Goal: Contribute content: Contribute content

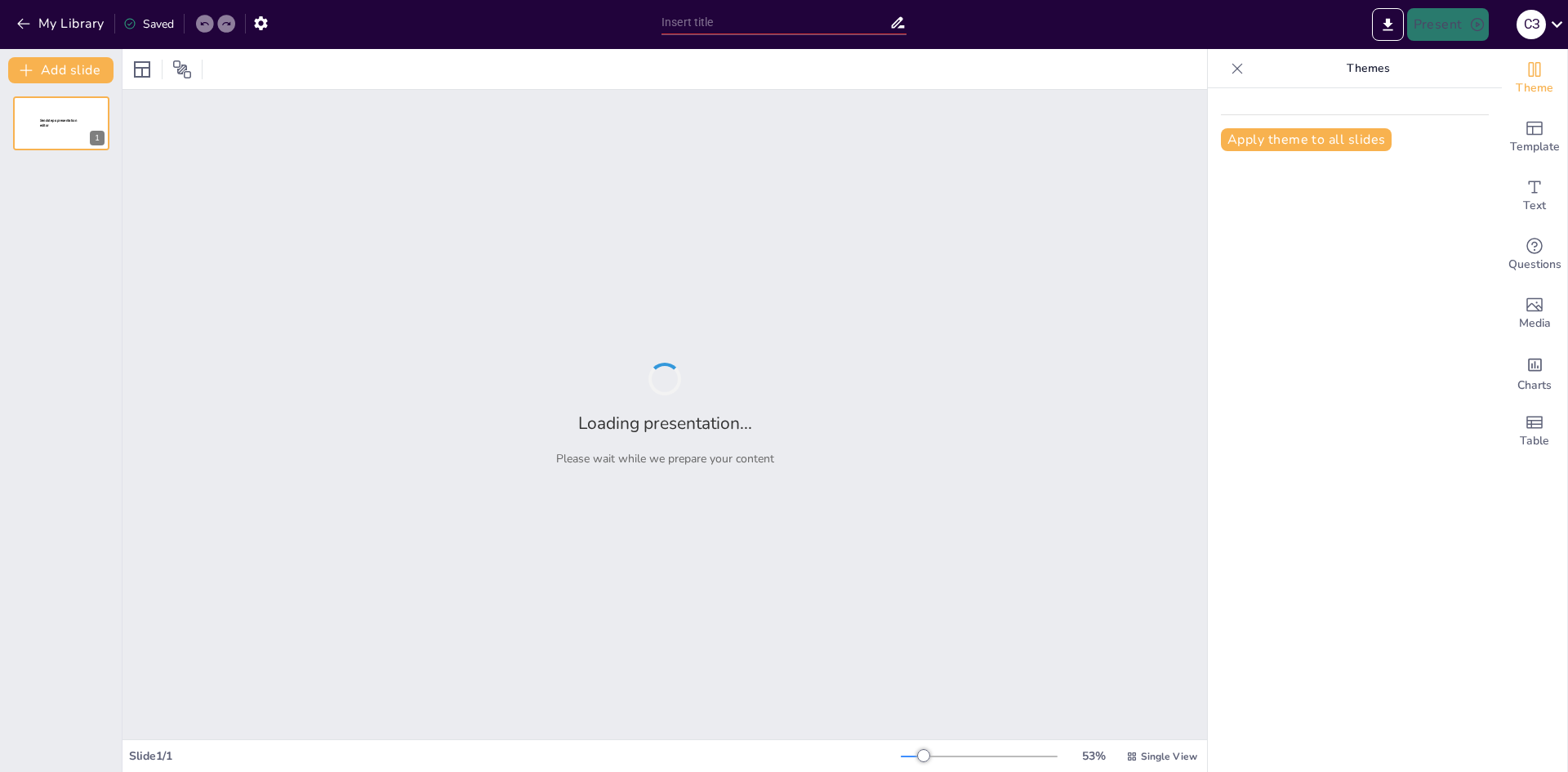
type input "Від Солотвино до [GEOGRAPHIC_DATA]: Мої літні спогади"
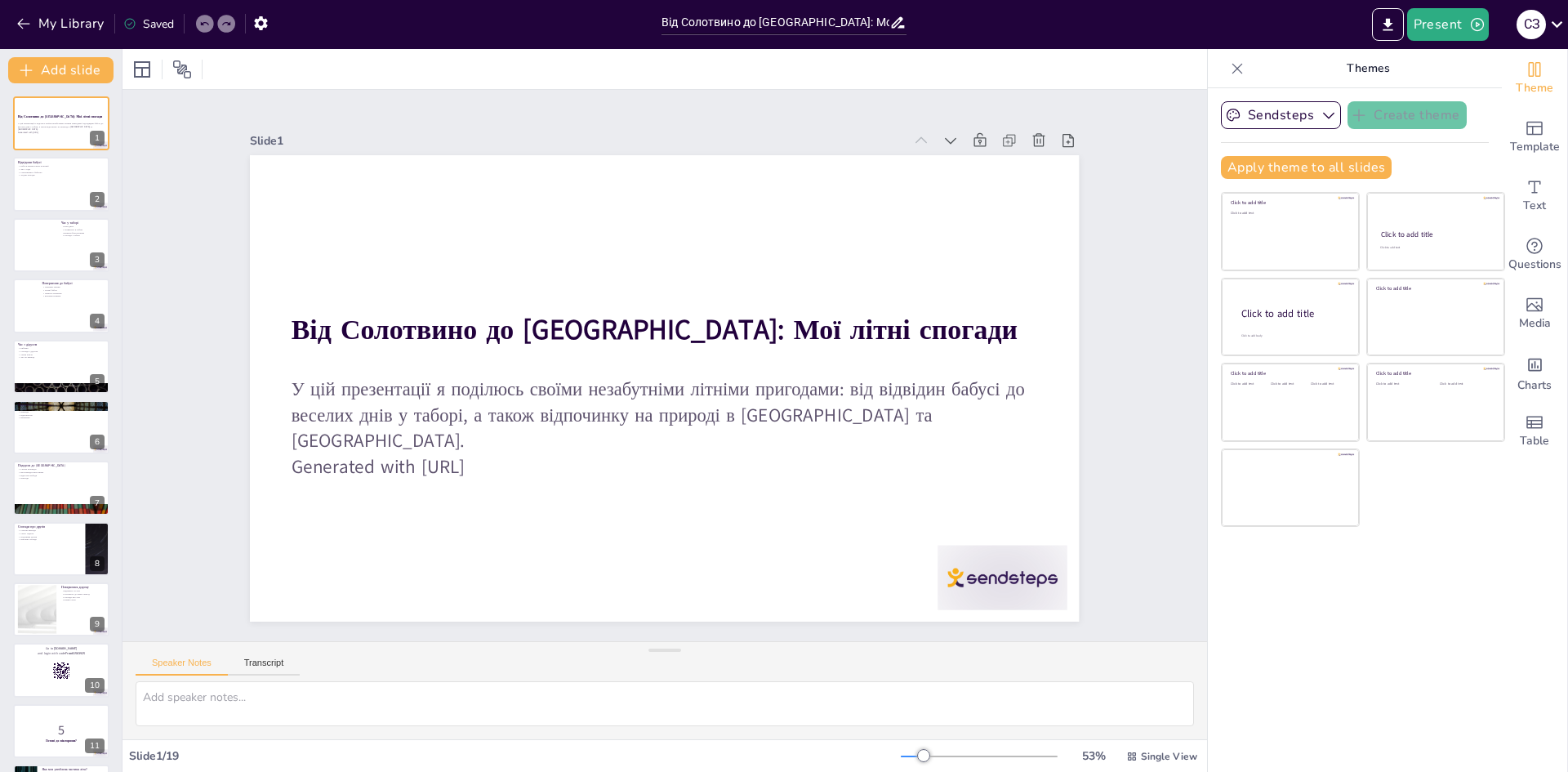
checkbox input "true"
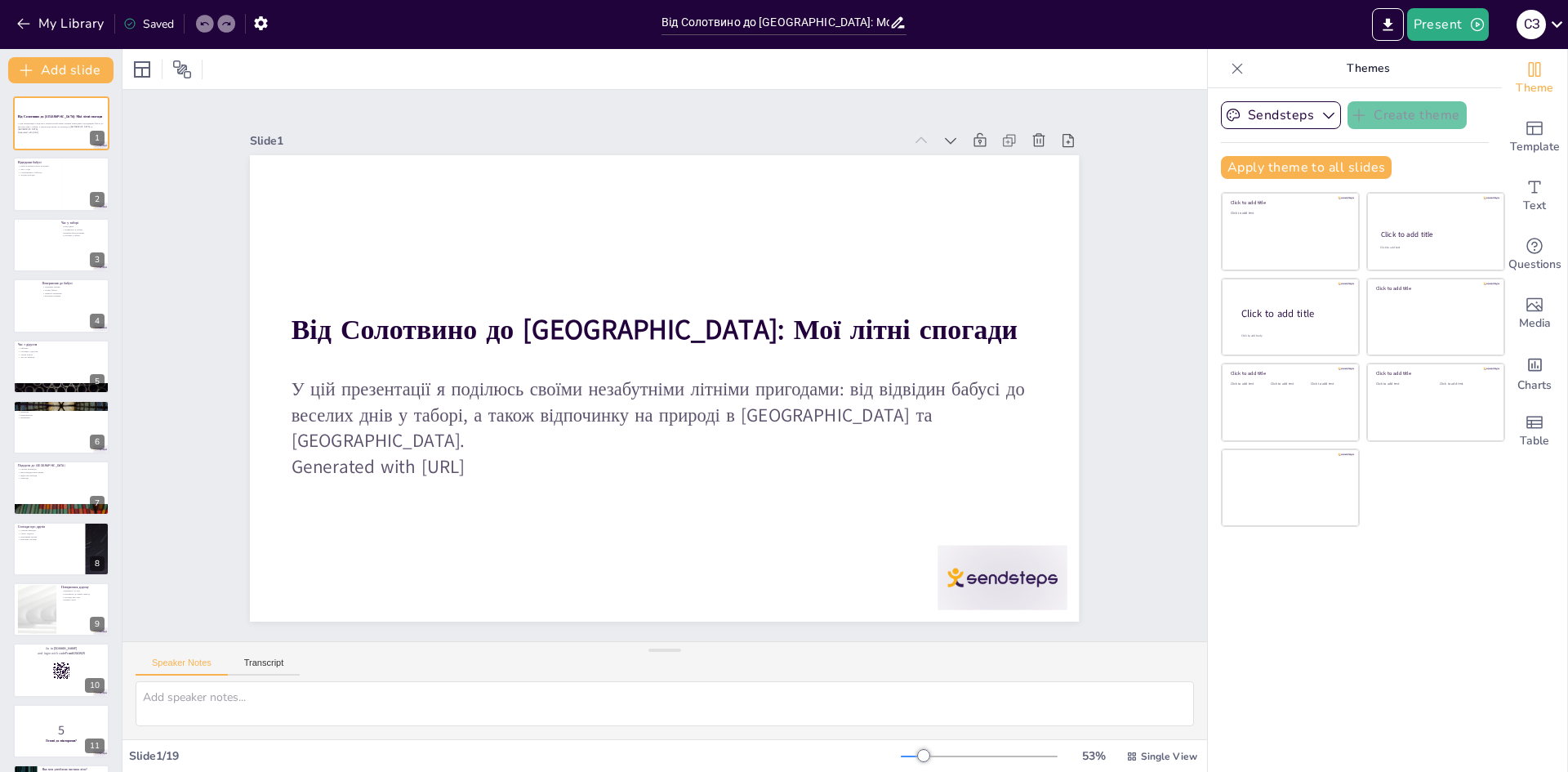
checkbox input "true"
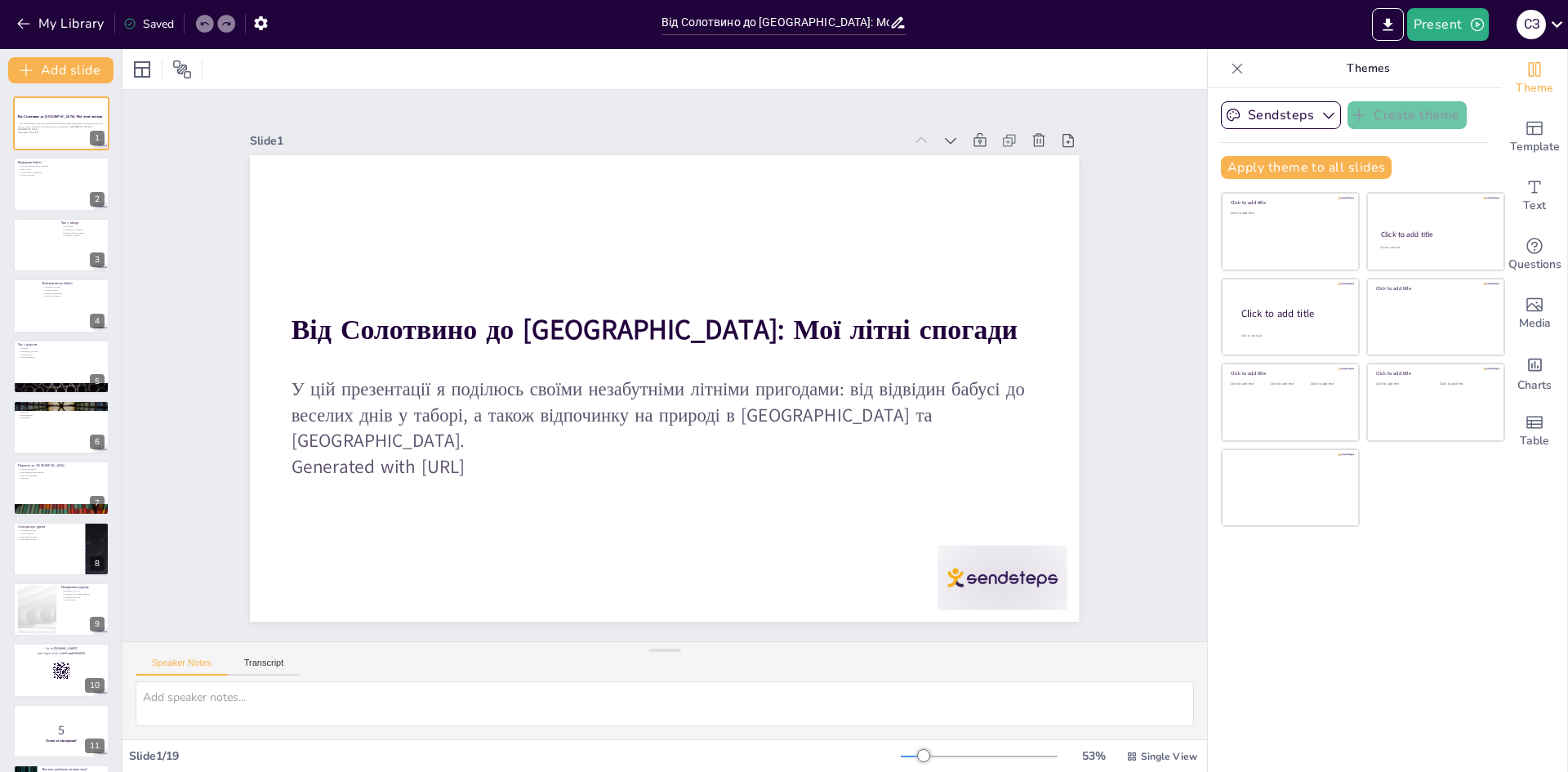
checkbox input "true"
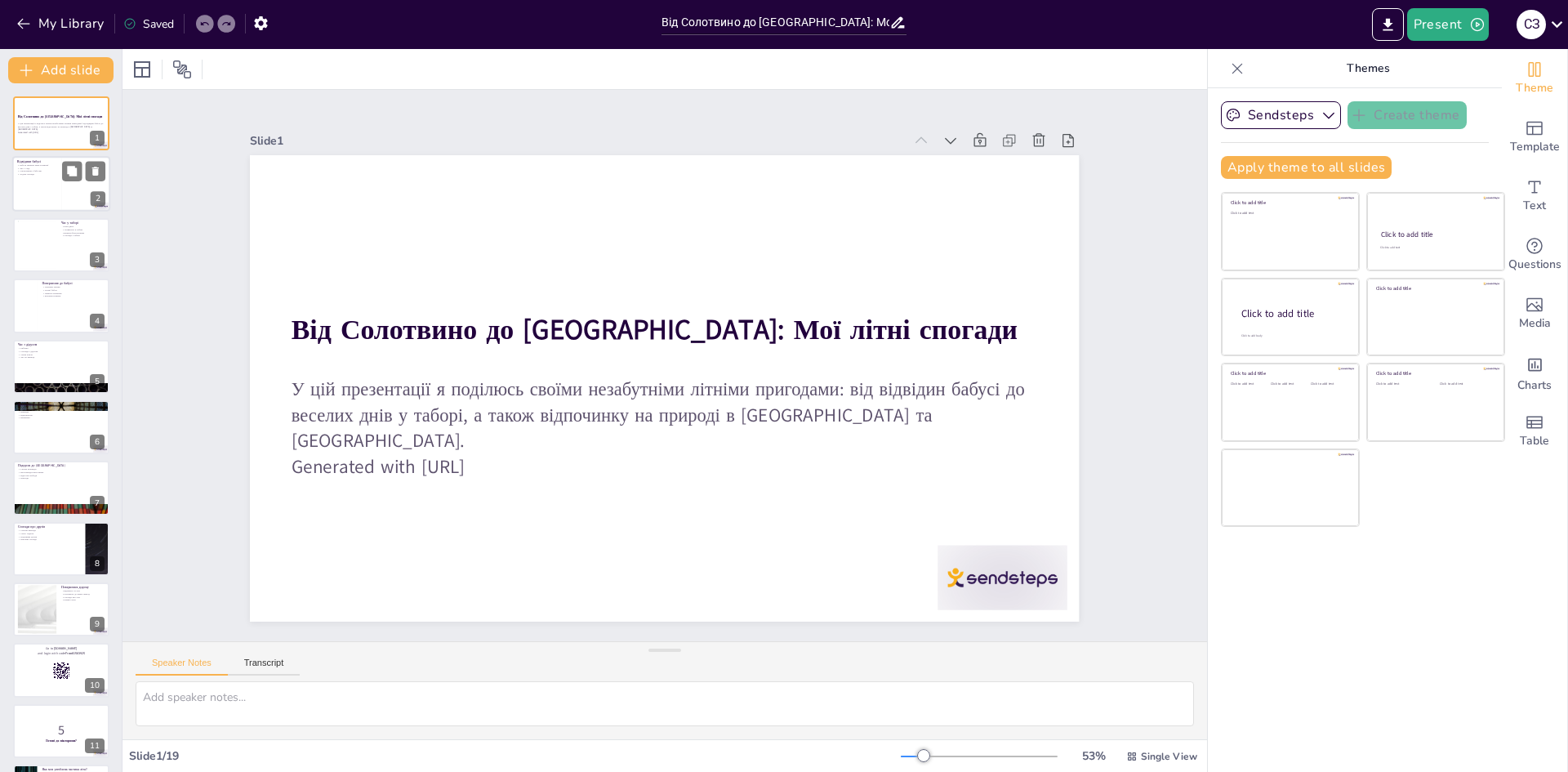
checkbox input "true"
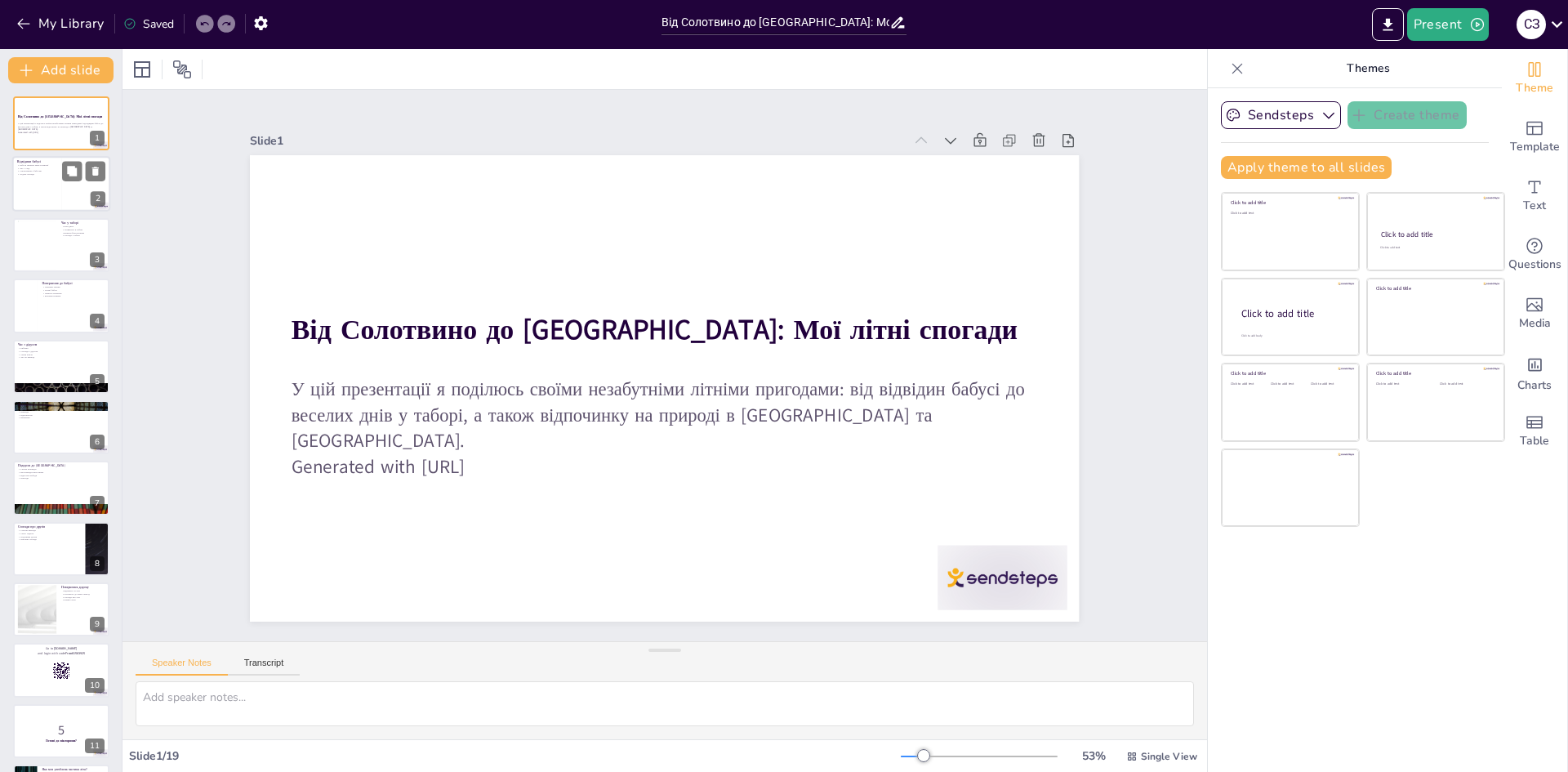
checkbox input "true"
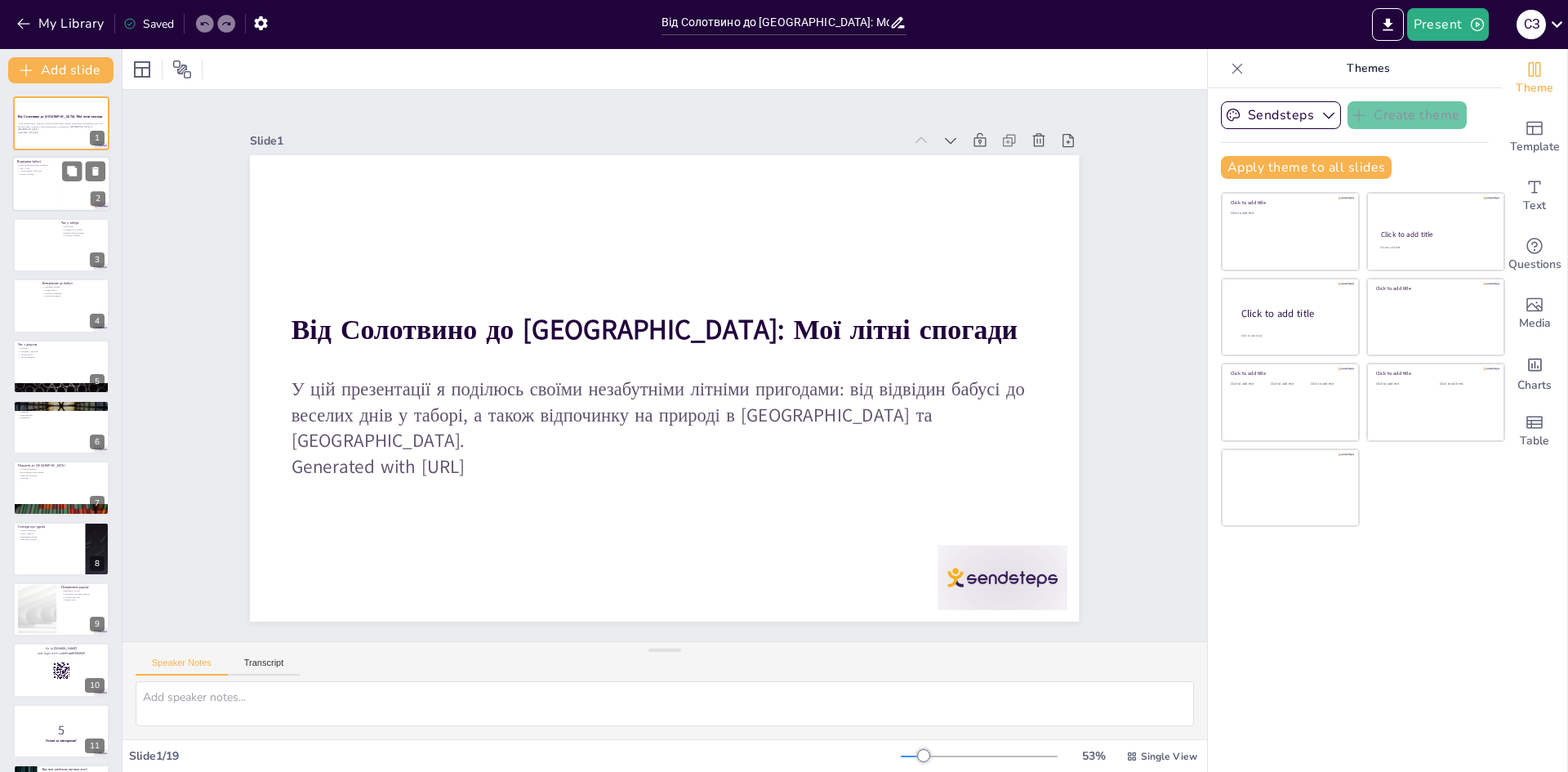
checkbox input "true"
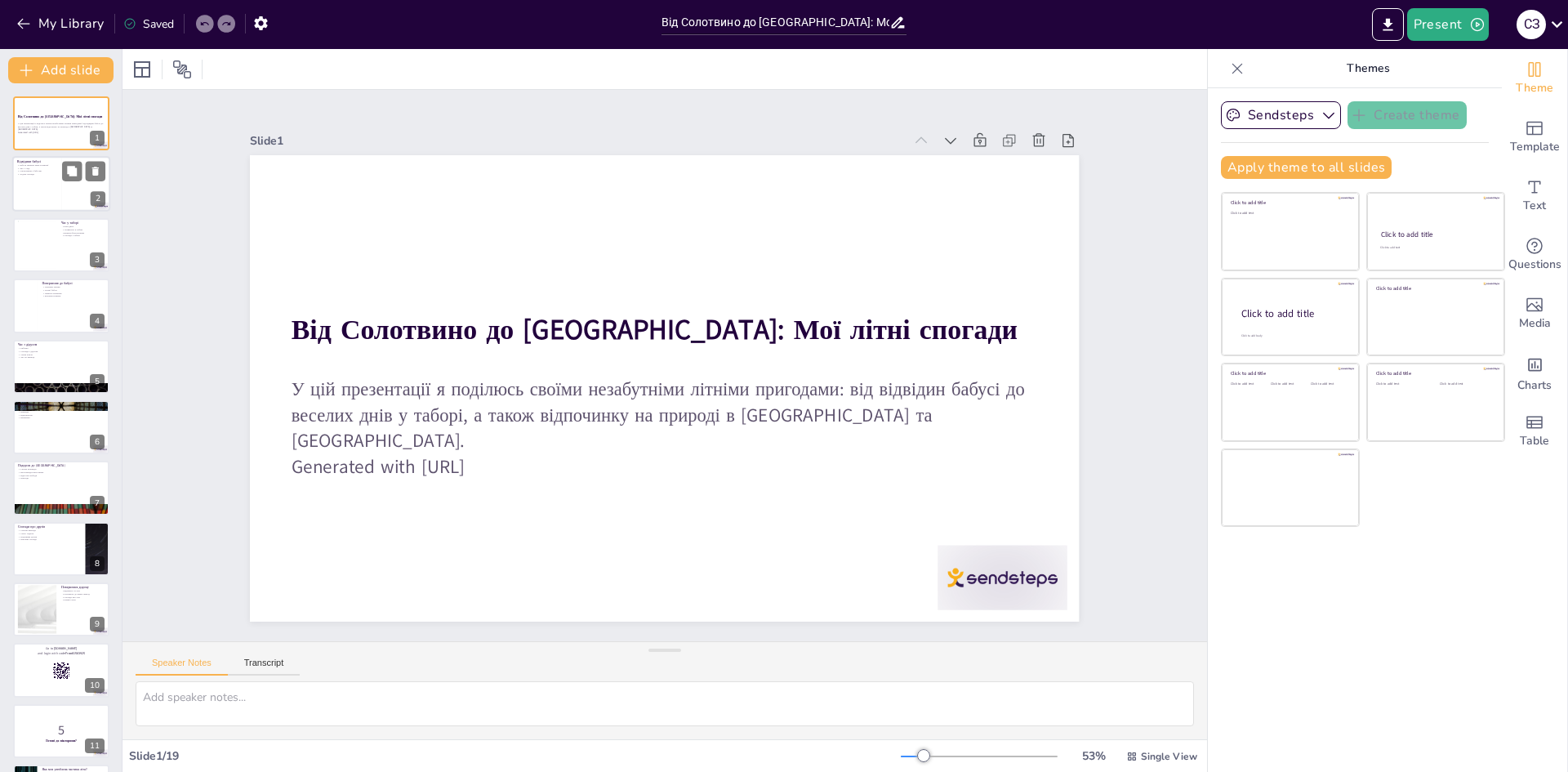
checkbox input "true"
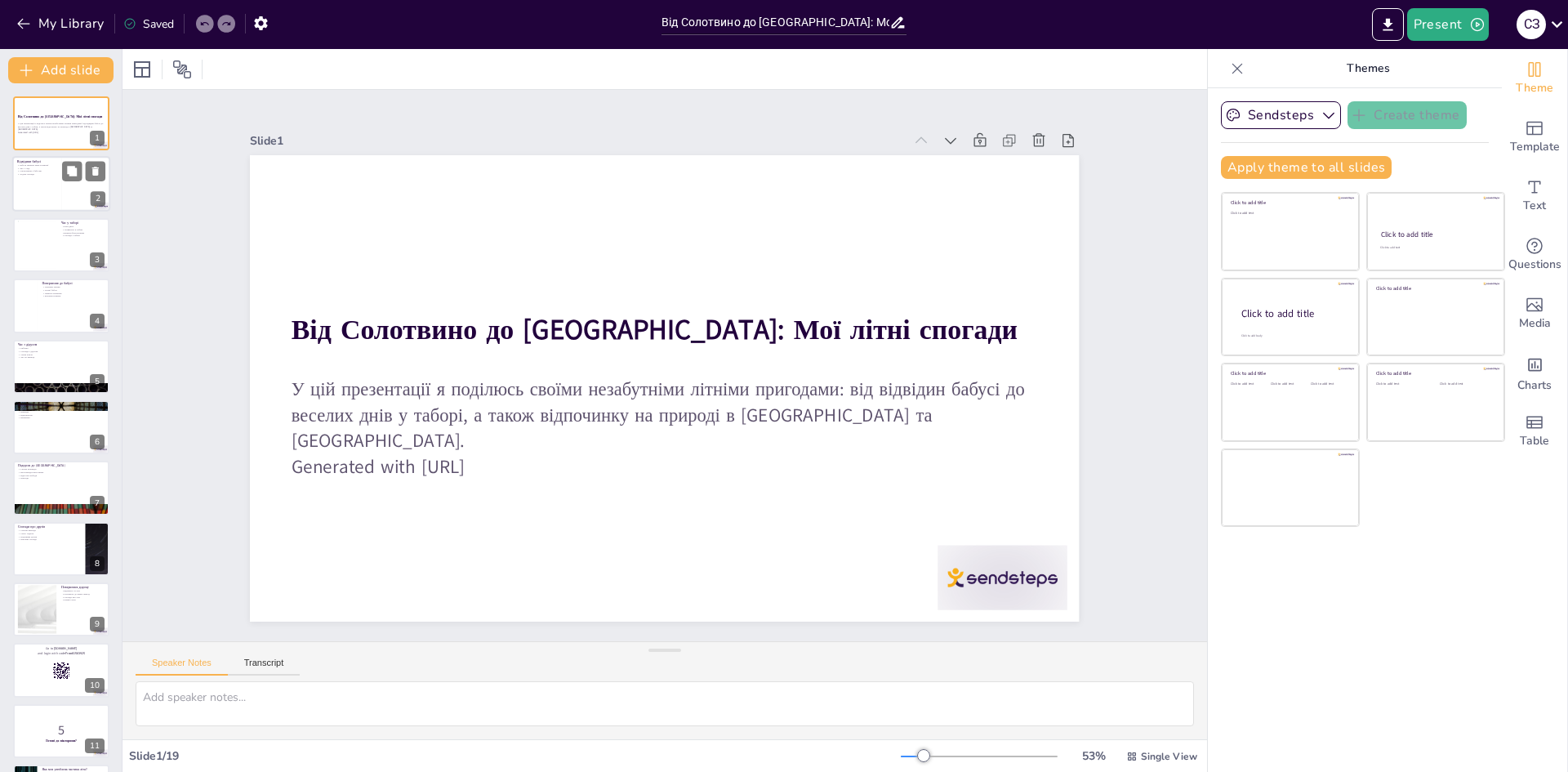
checkbox input "true"
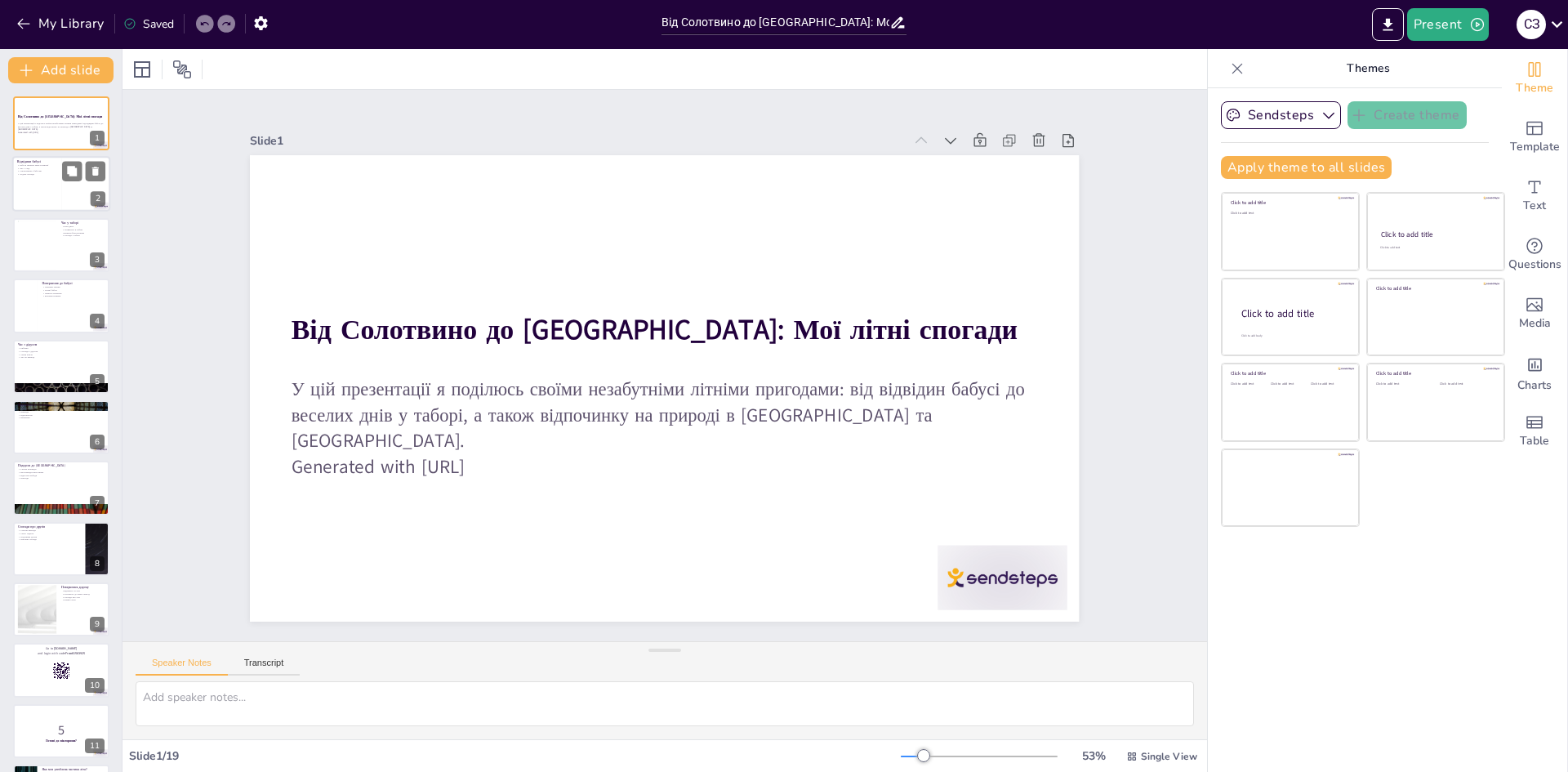
checkbox input "true"
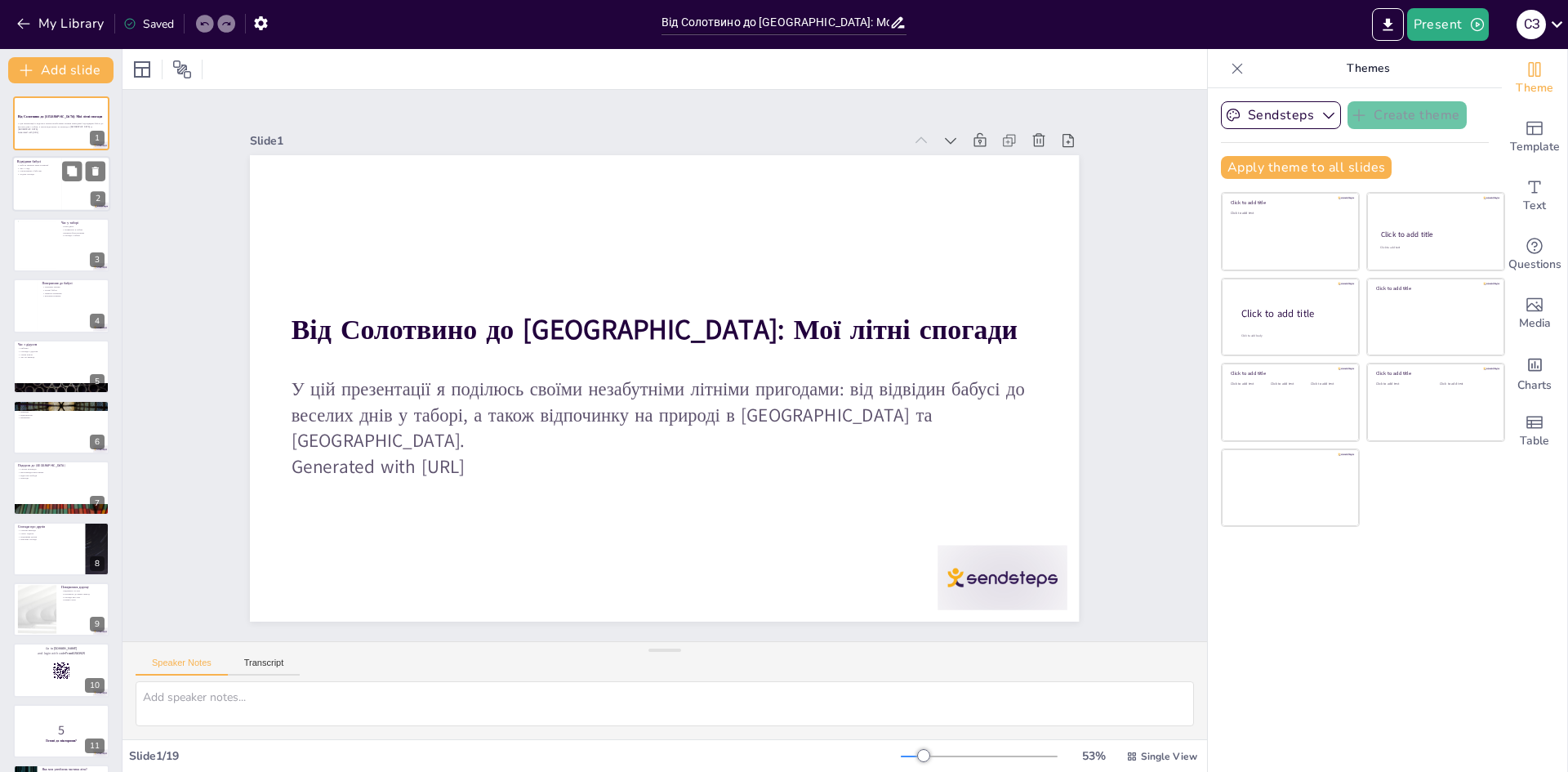
checkbox input "true"
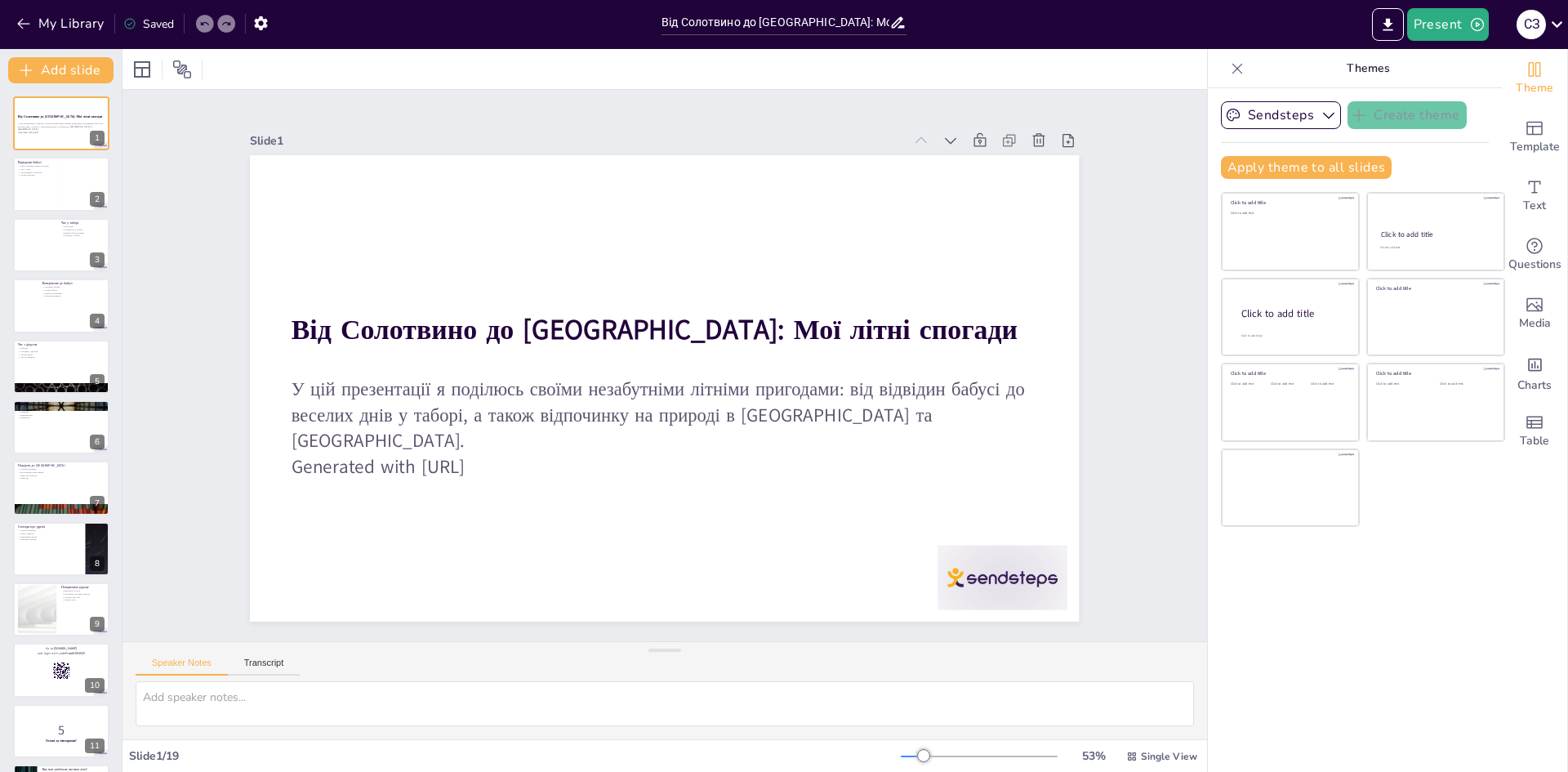
checkbox input "true"
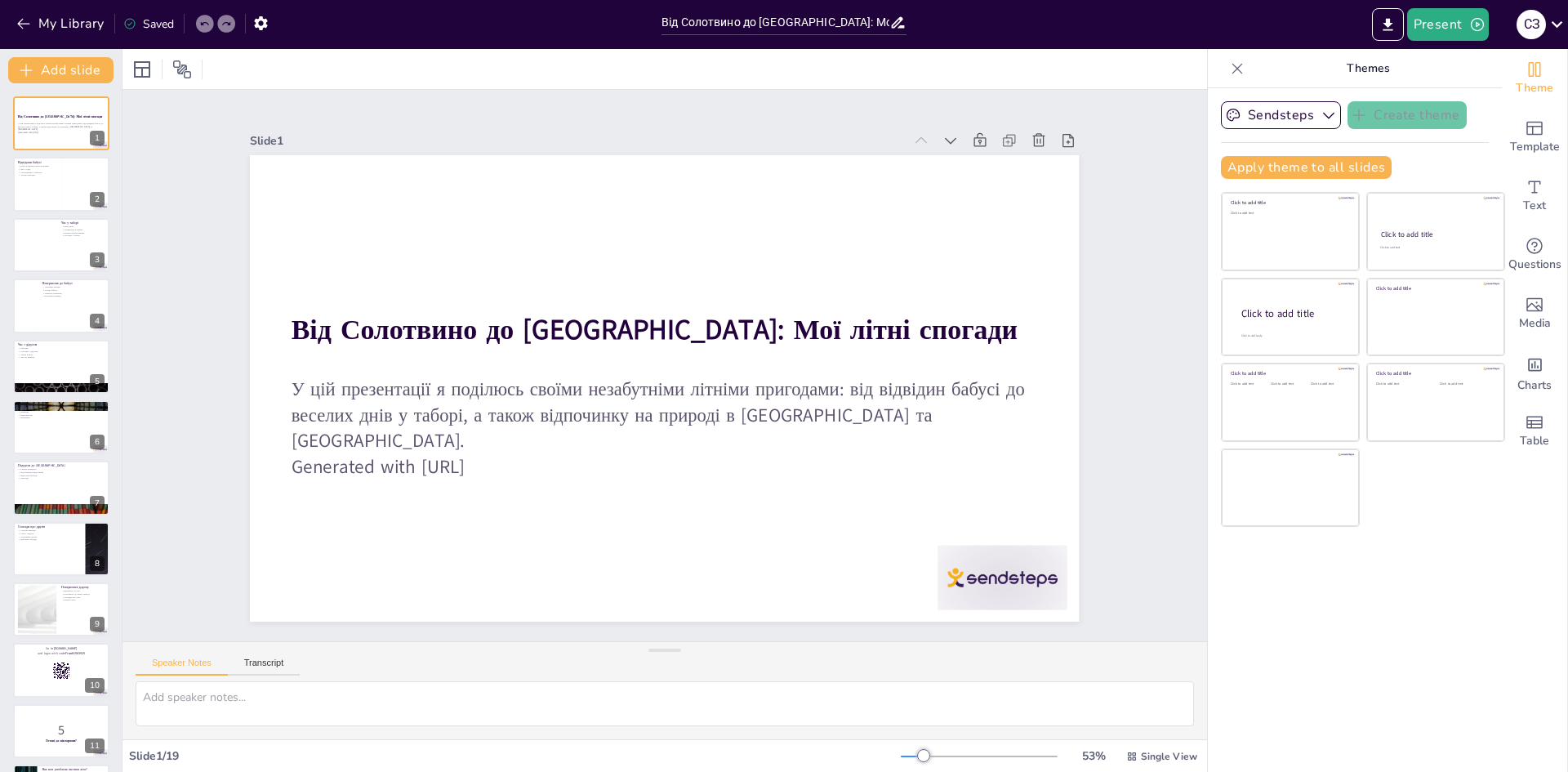
checkbox input "true"
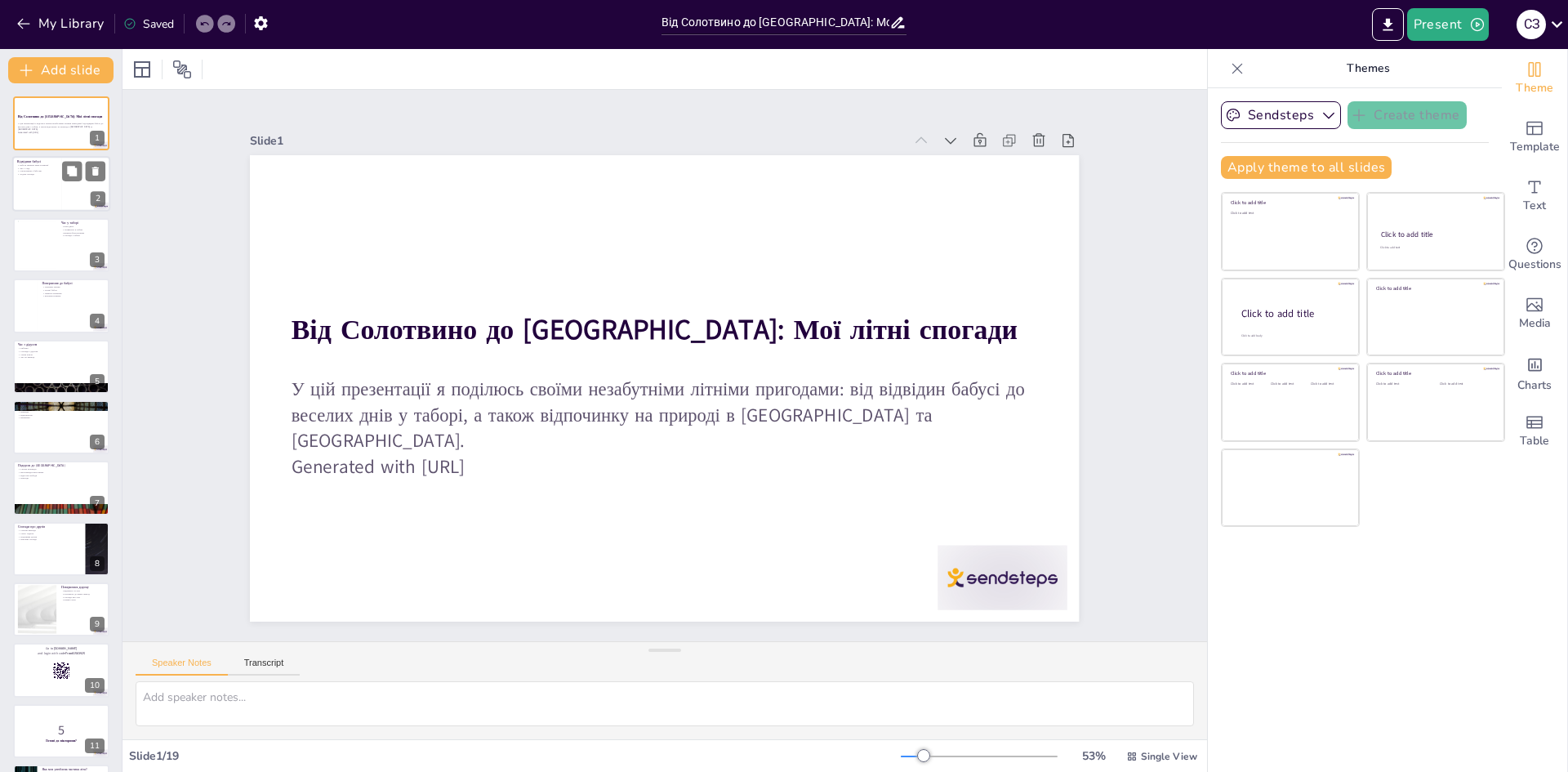
checkbox input "true"
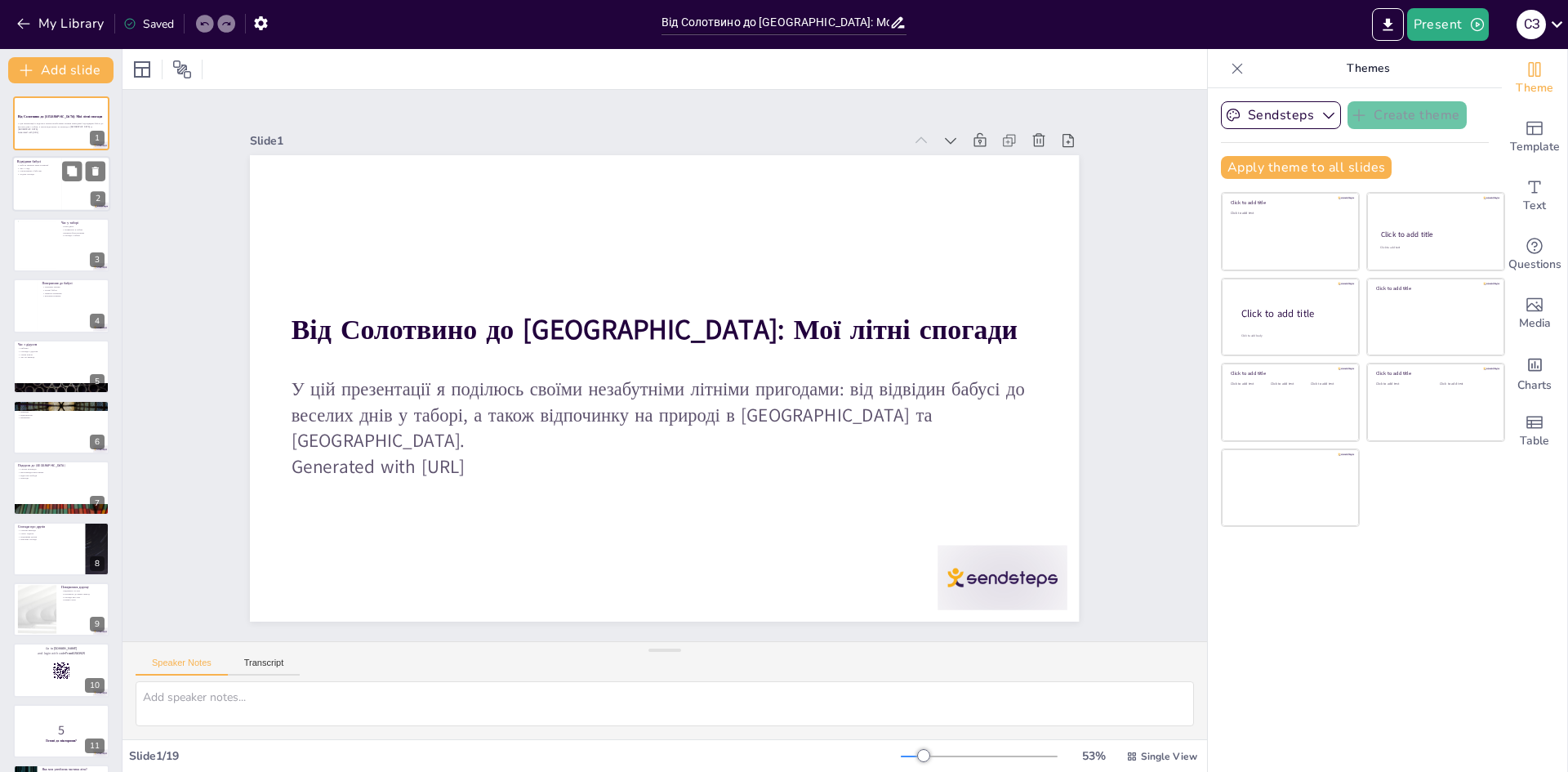
checkbox input "true"
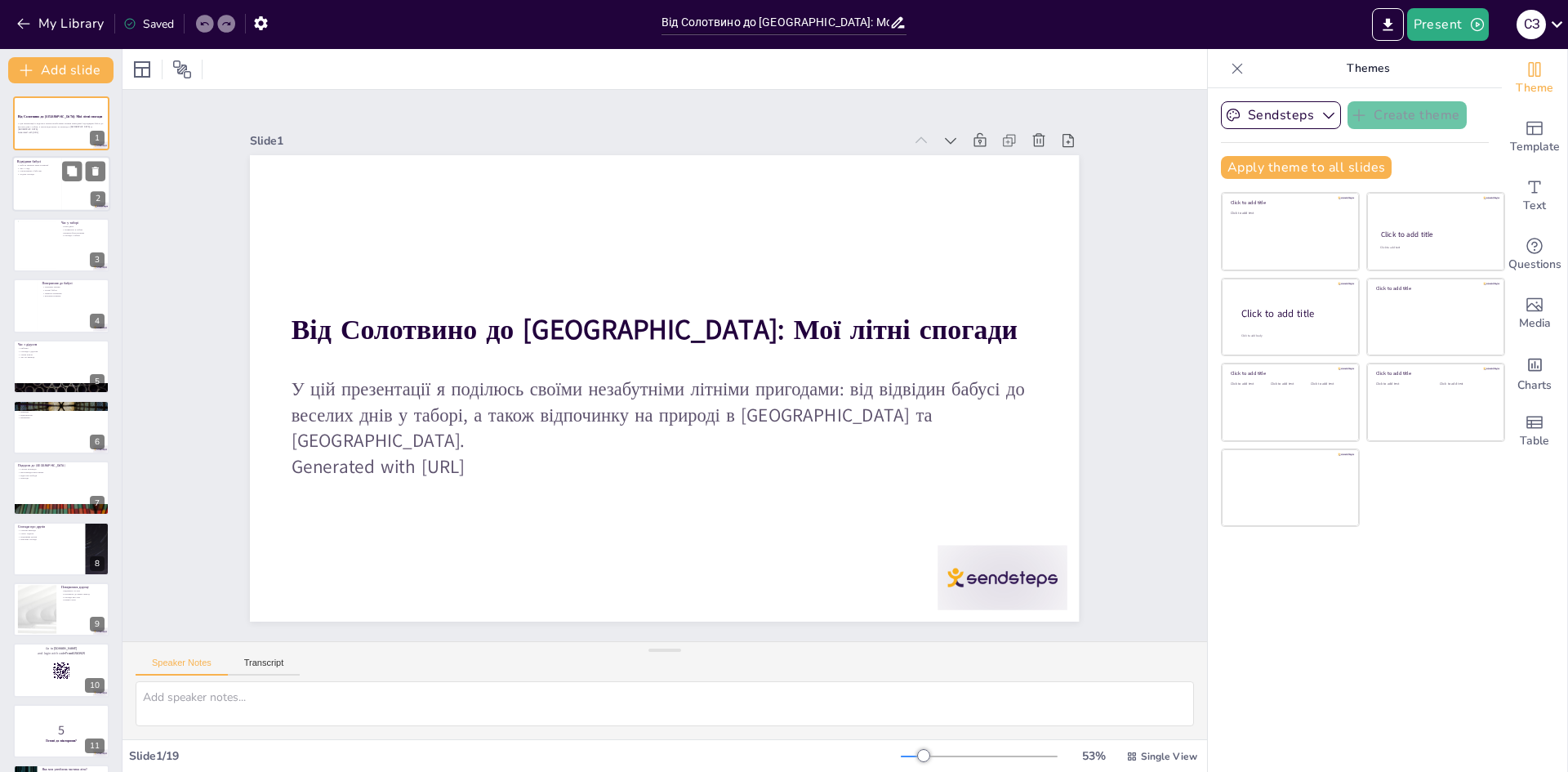
checkbox input "true"
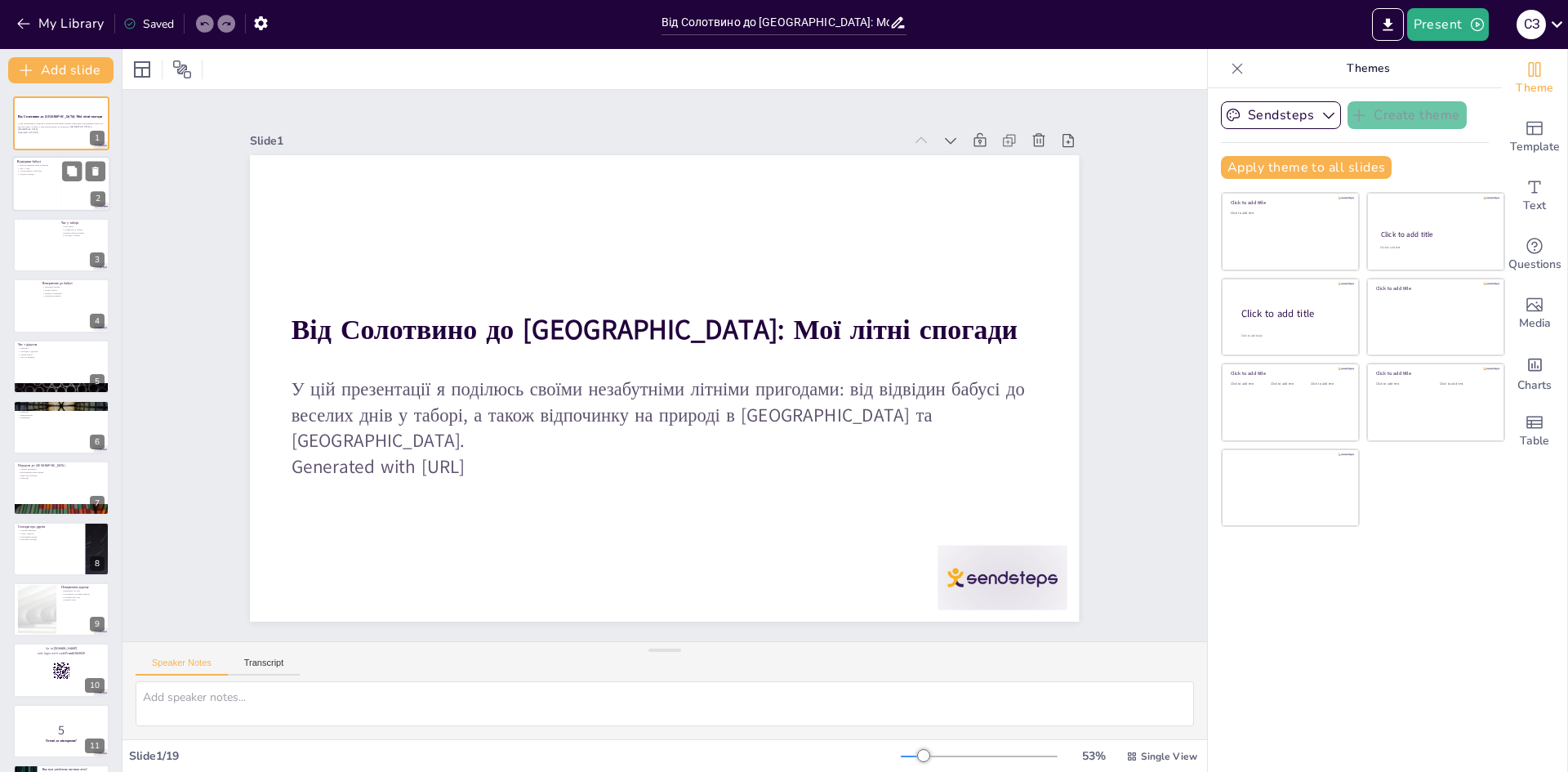
checkbox input "true"
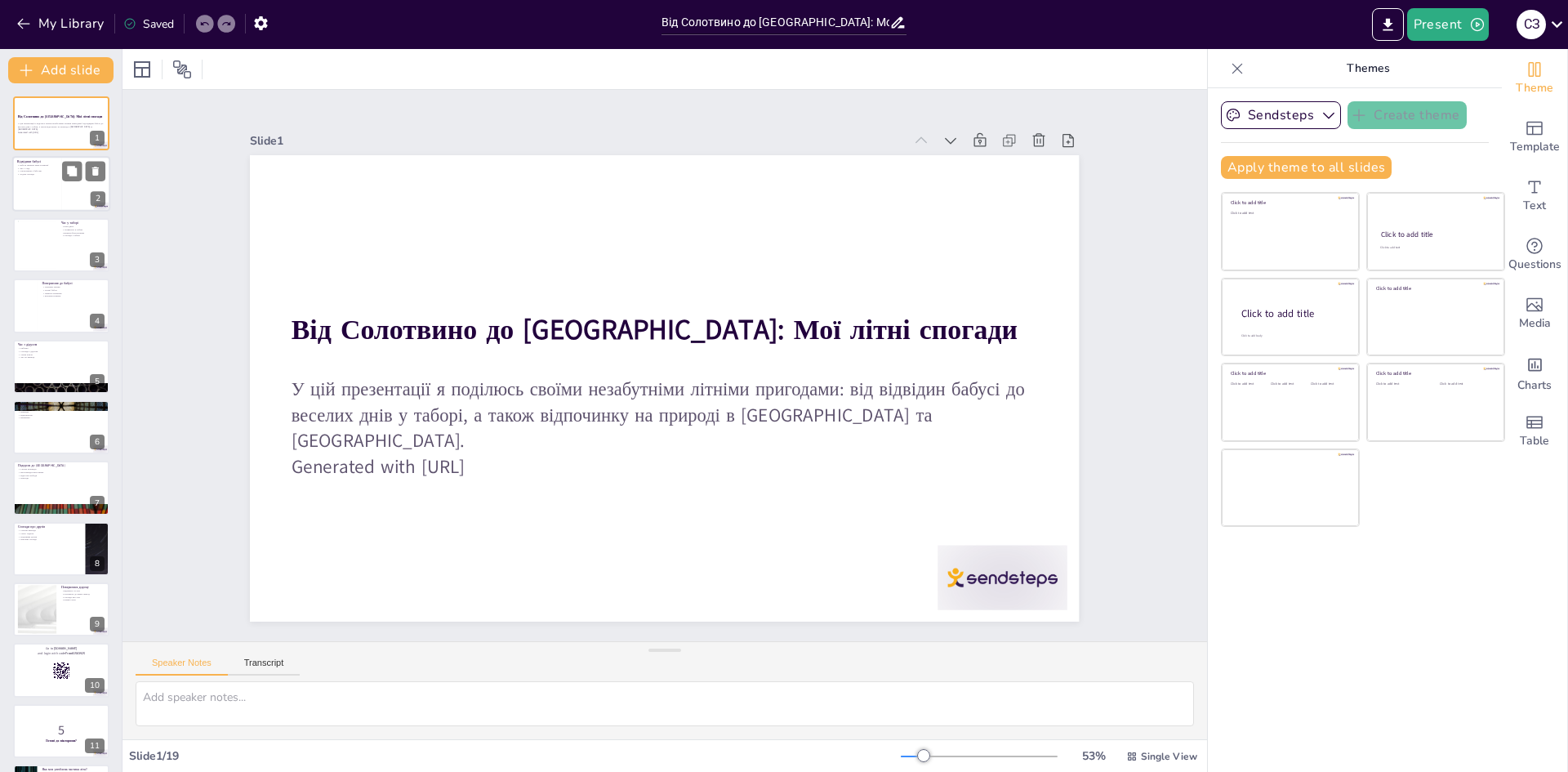
checkbox input "true"
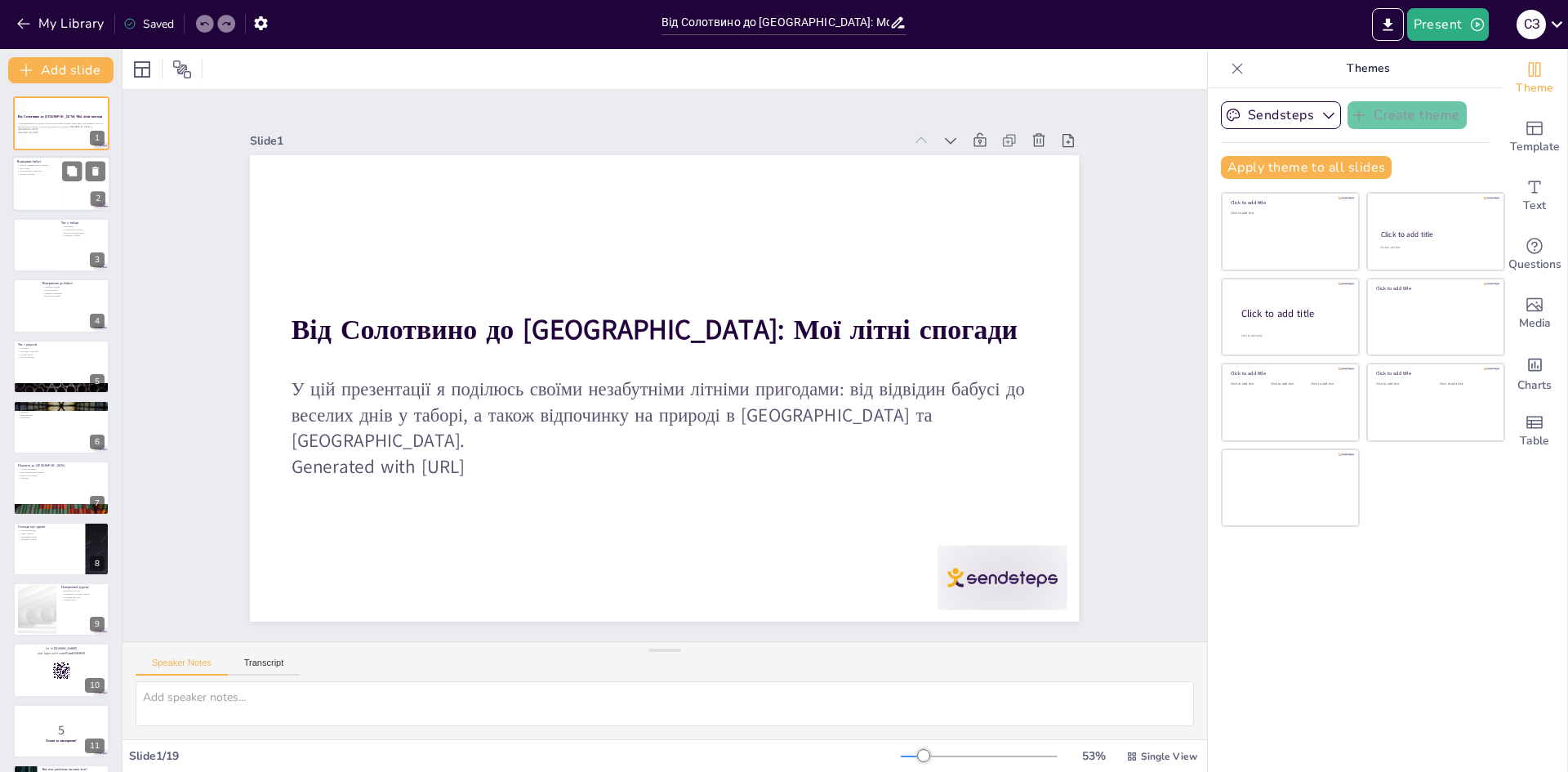
checkbox input "true"
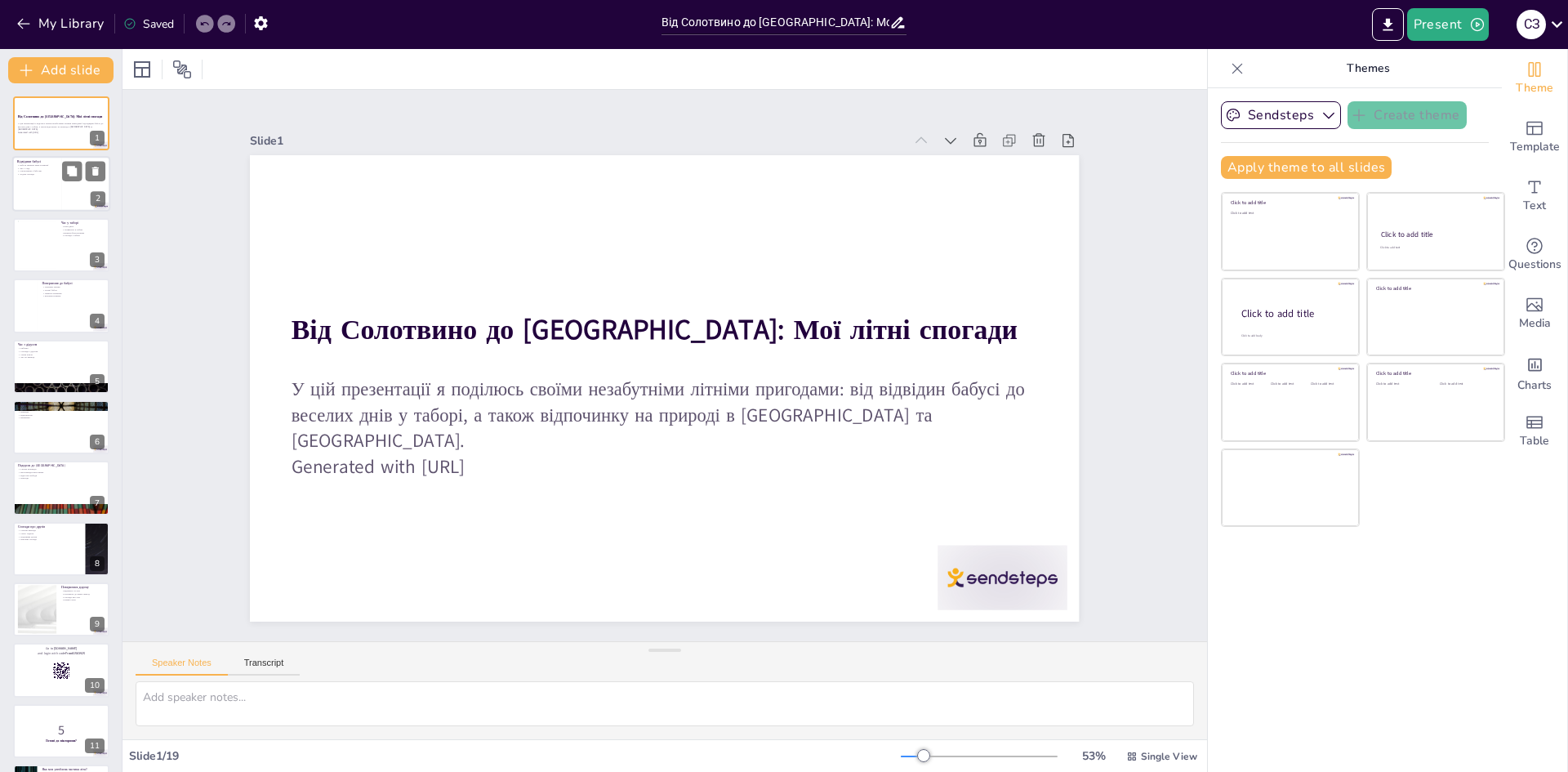
click at [33, 179] on div at bounding box center [61, 184] width 98 height 56
type textarea "Бабуся завжди була чудовим кухарем, і я з нетерпінням чекала на можливість навч…"
checkbox input "true"
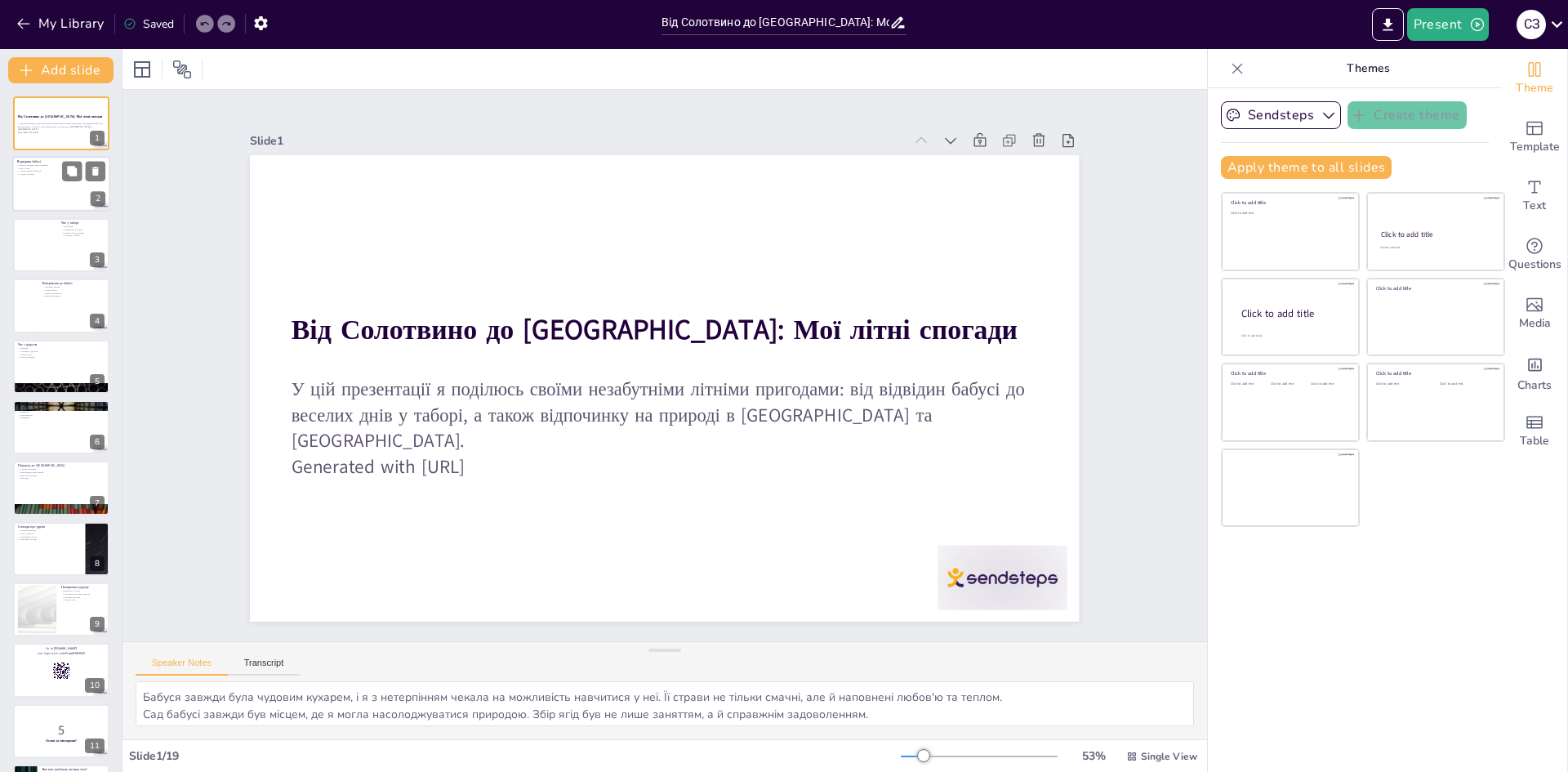
checkbox input "true"
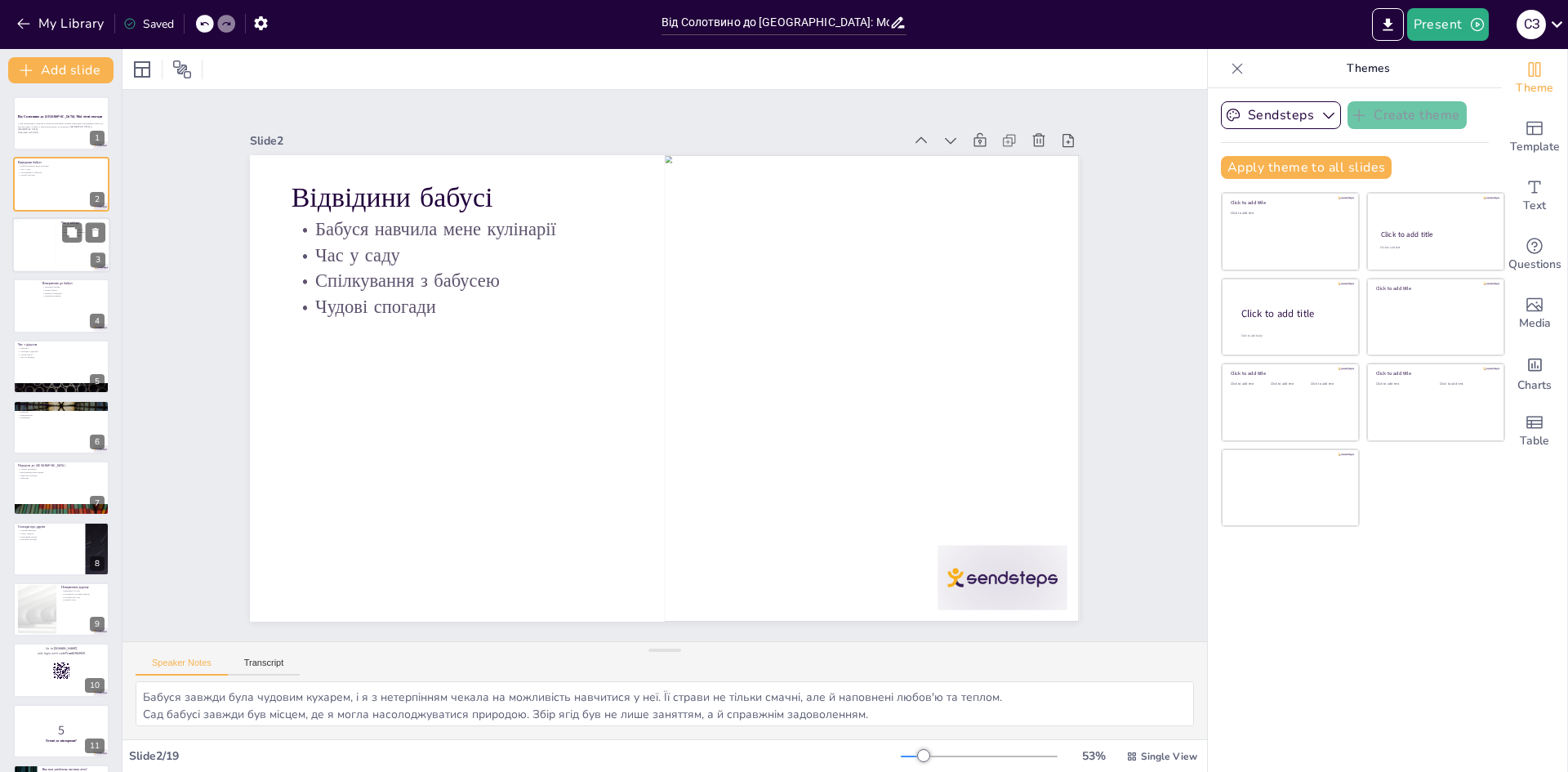
checkbox input "true"
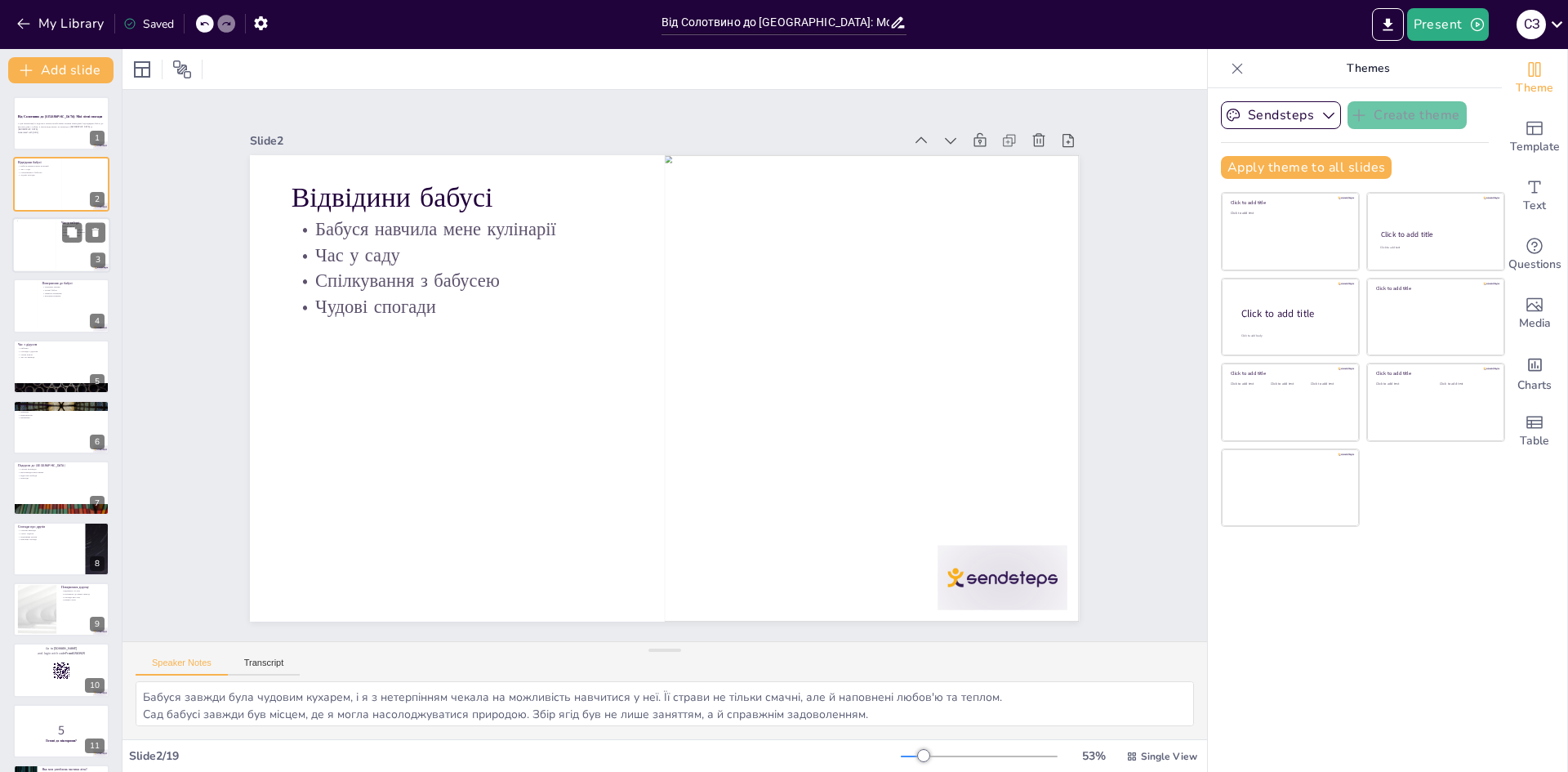
checkbox input "true"
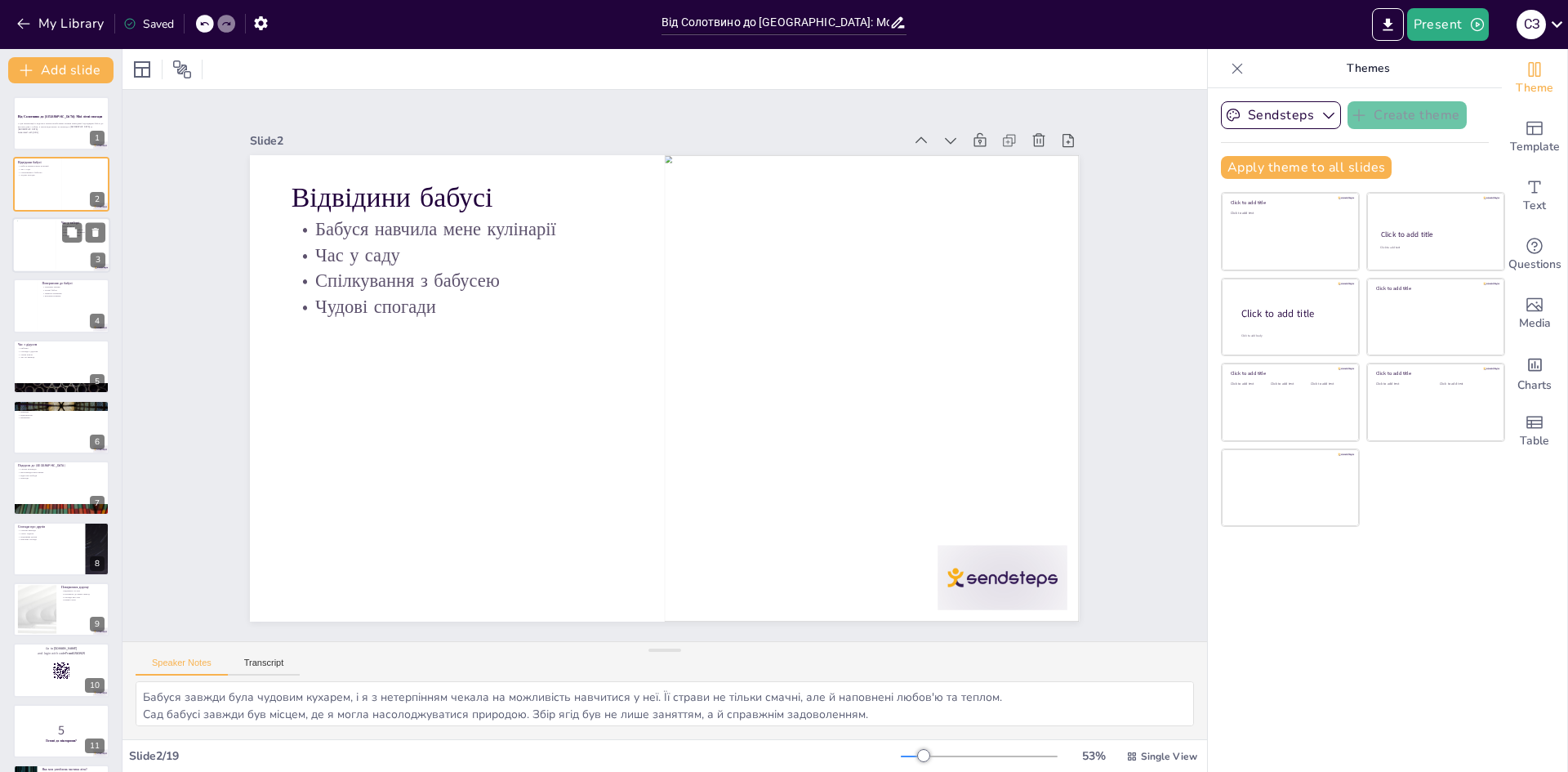
click at [69, 263] on div at bounding box center [61, 245] width 98 height 56
type textarea "Знайомство з новими людьми завжди приносить радість і можливість ділитися враже…"
checkbox input "true"
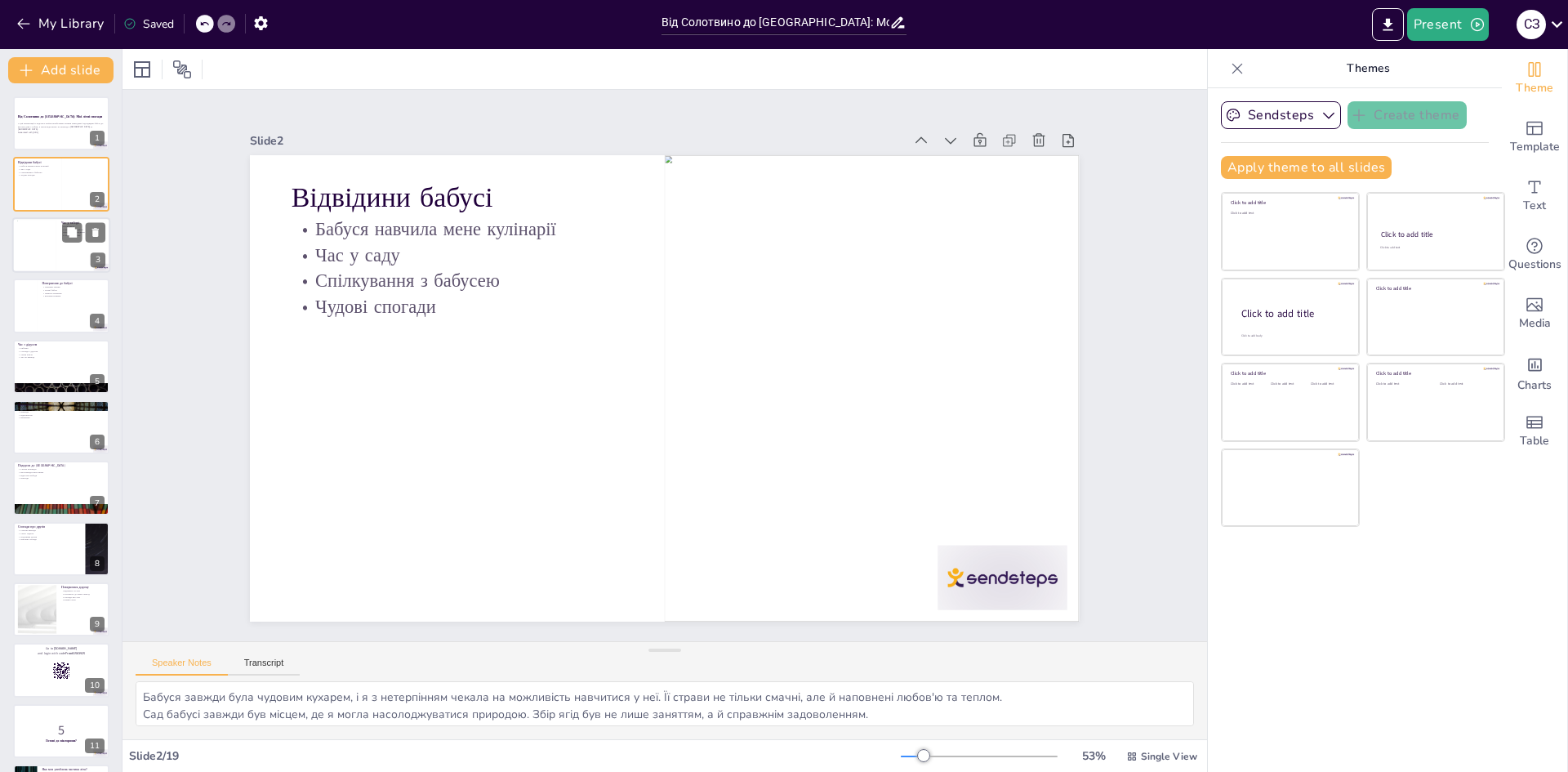
checkbox input "true"
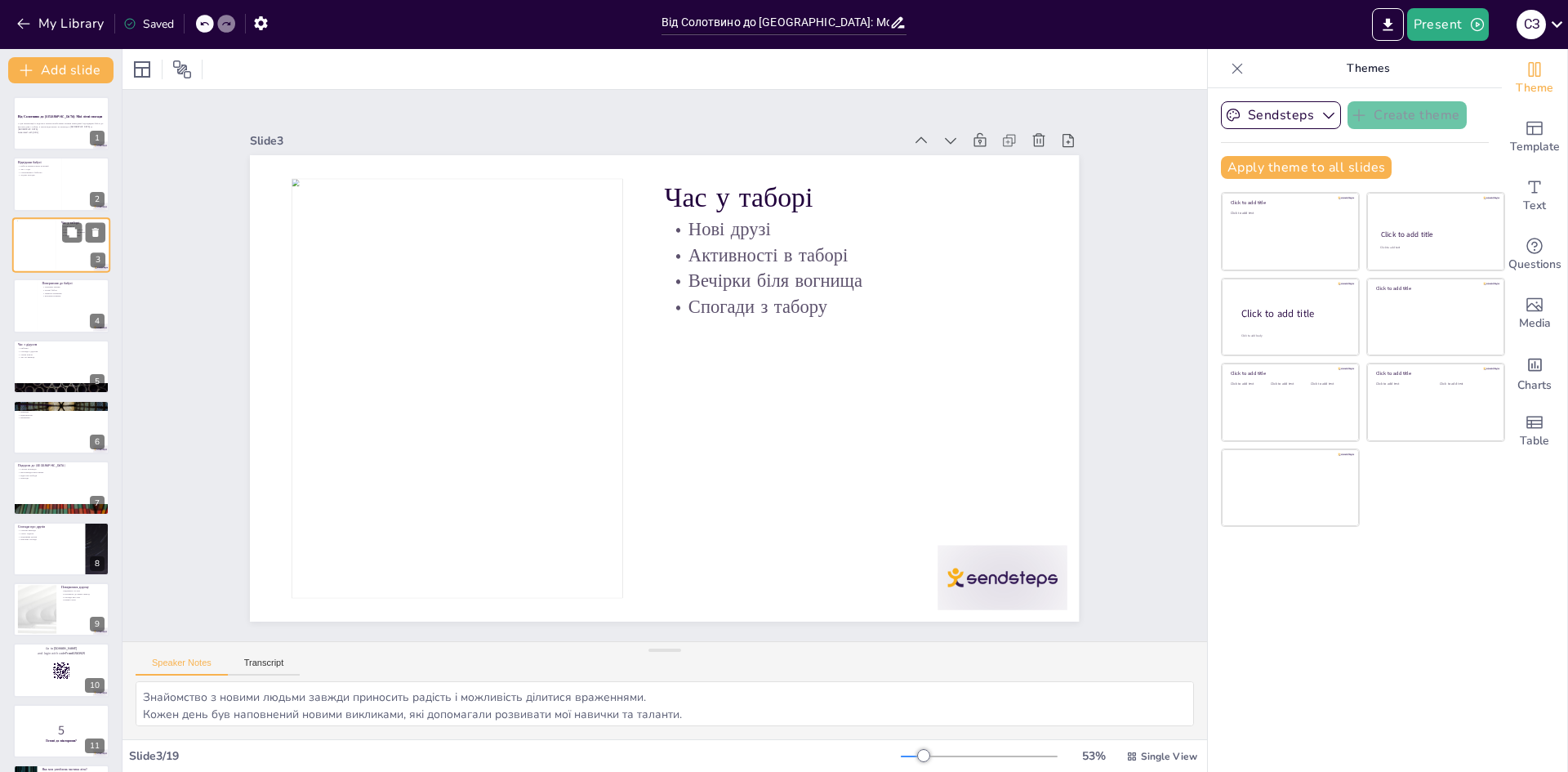
checkbox input "true"
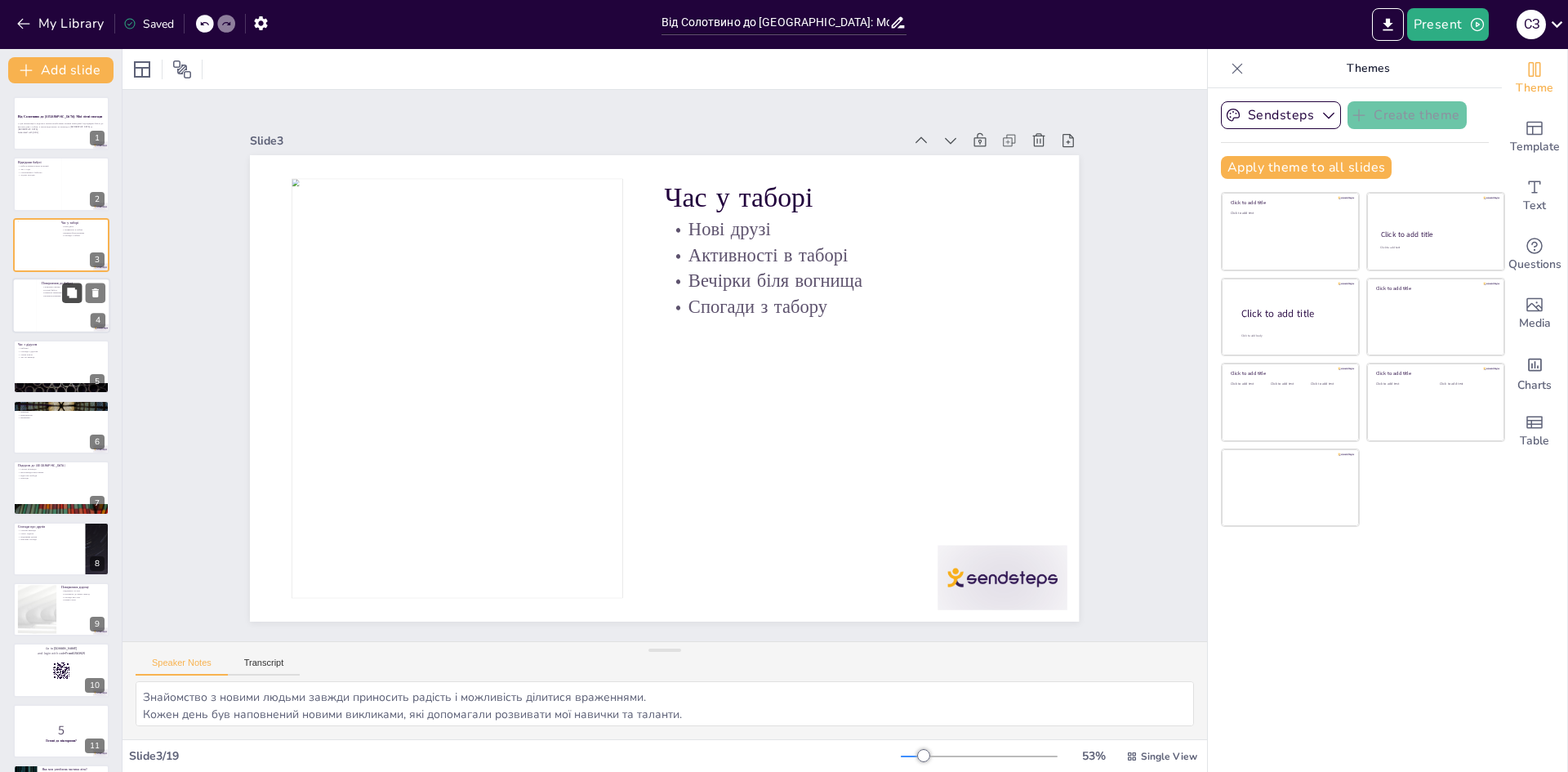
checkbox input "true"
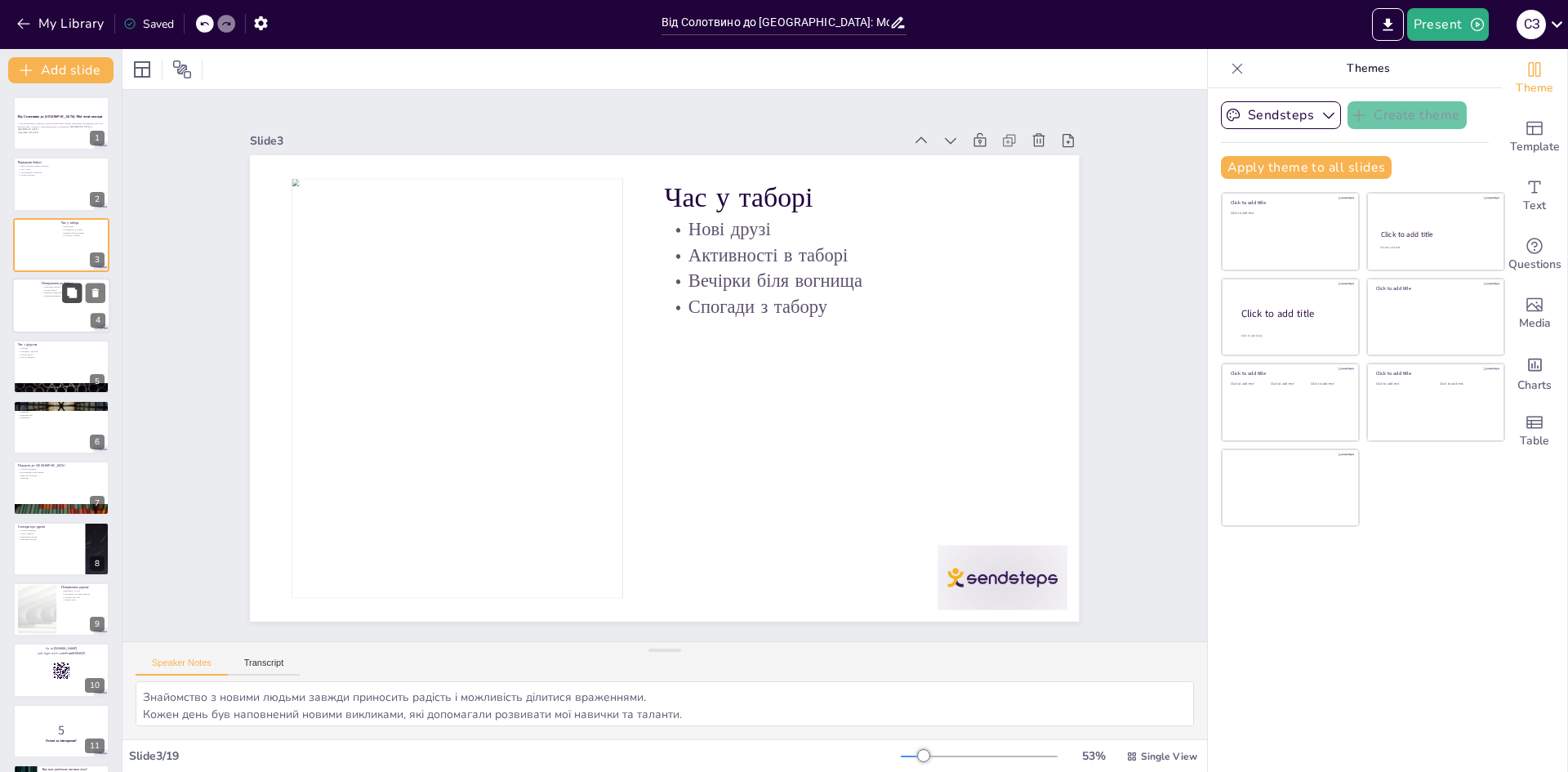
checkbox input "true"
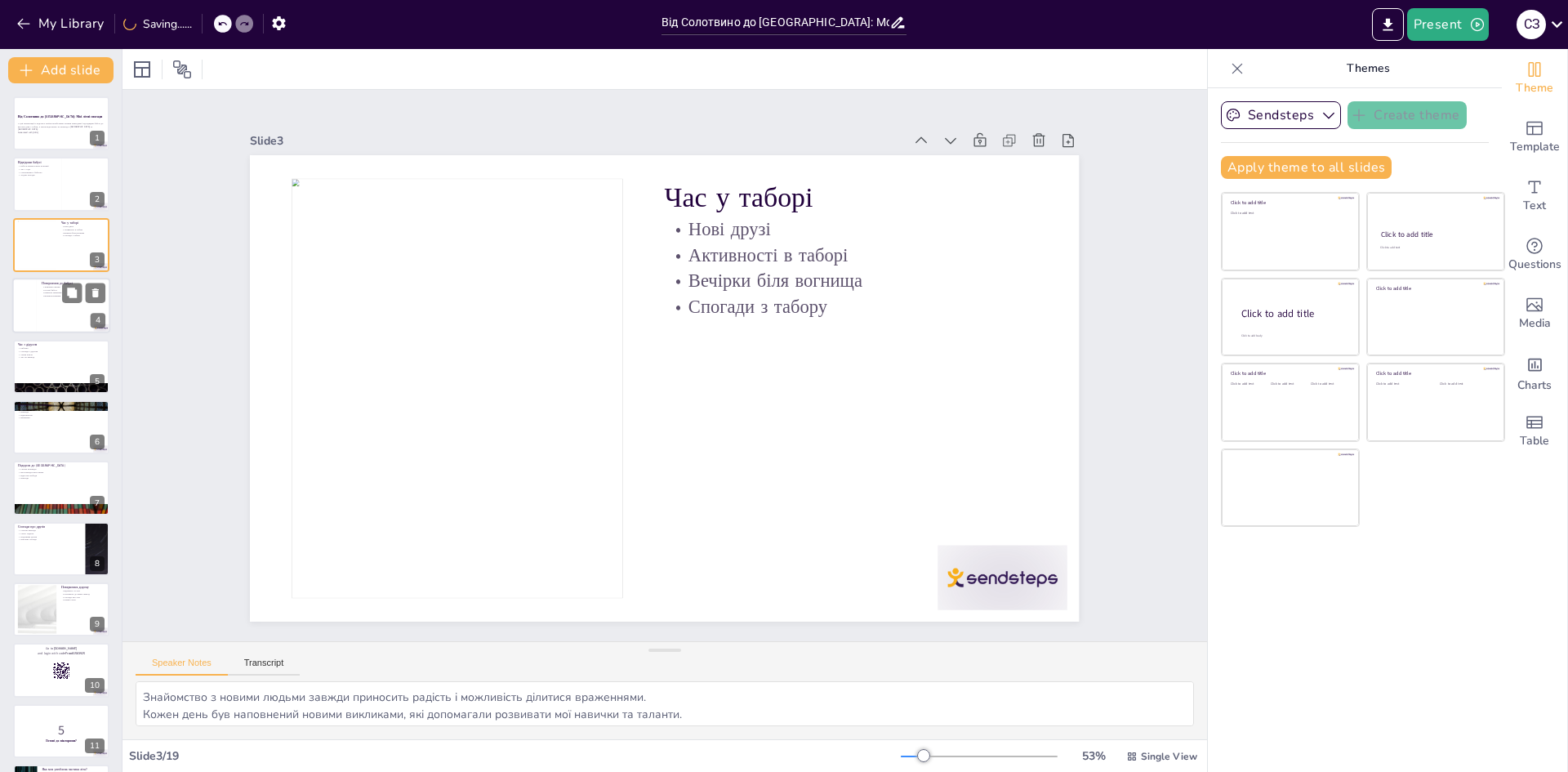
checkbox input "true"
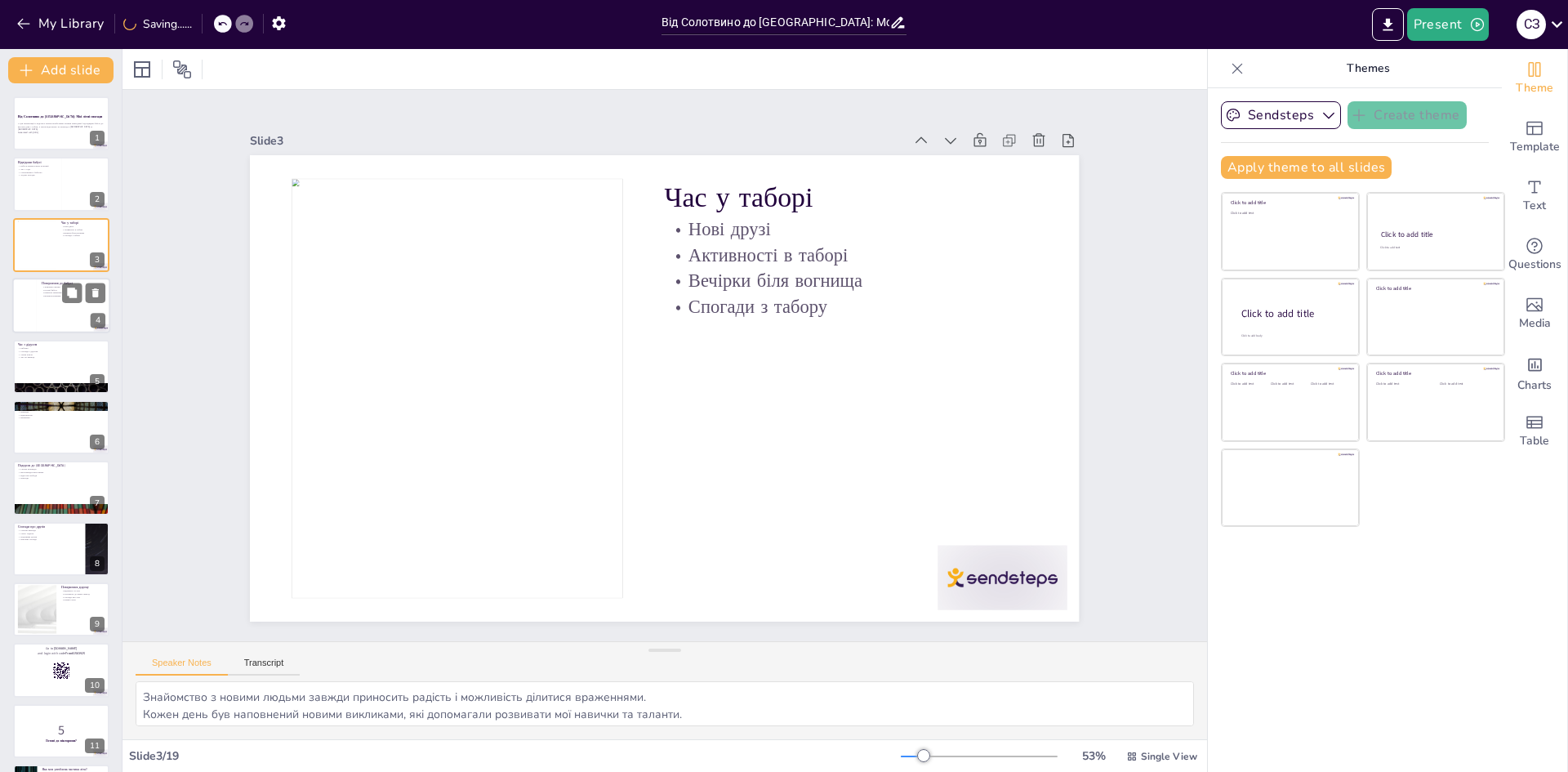
click at [61, 304] on div at bounding box center [61, 306] width 98 height 56
type textarea "Виконання домашніх справ разом з бабусею завжди приносило мені задоволення. Баб…"
checkbox input "true"
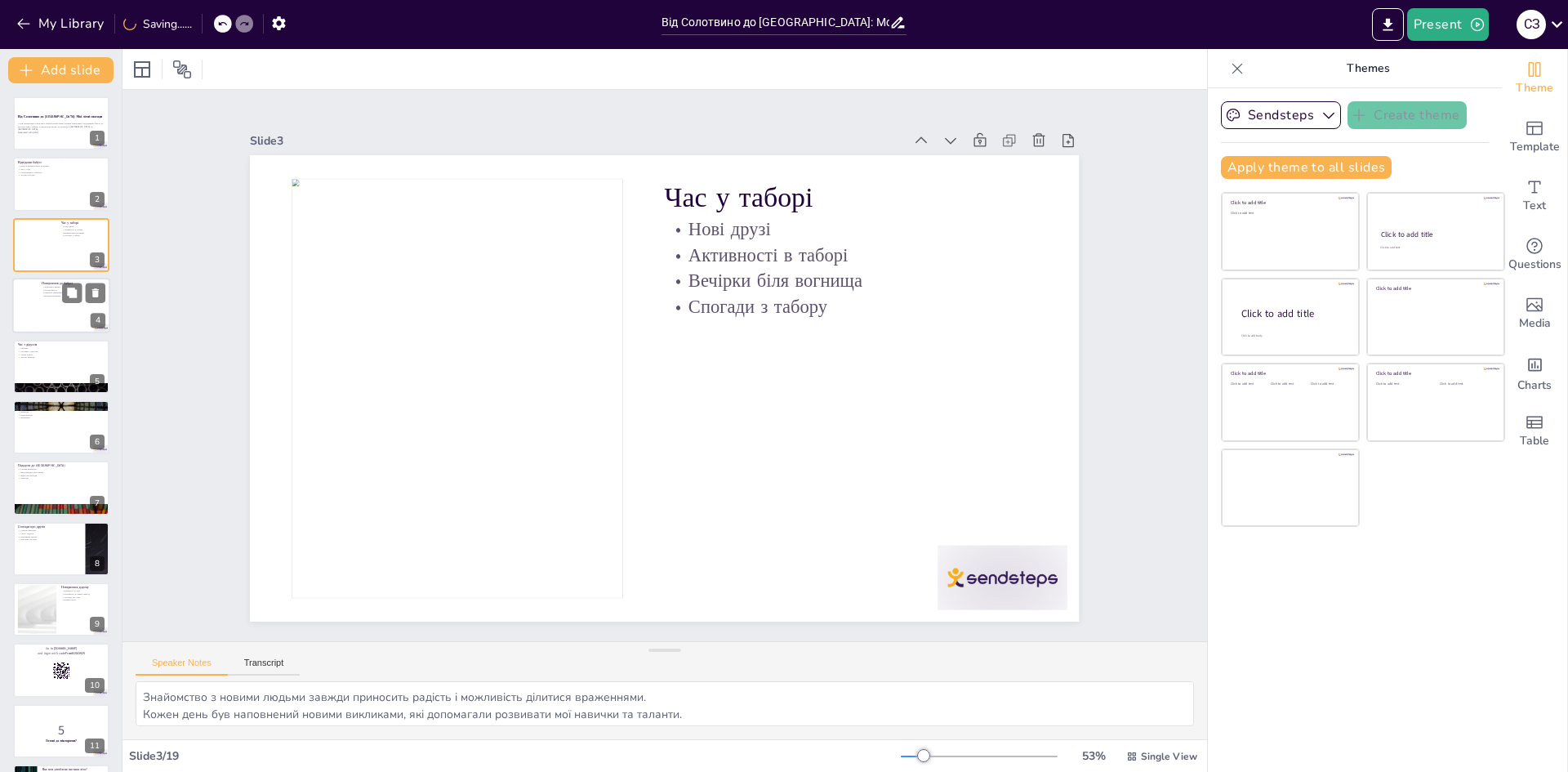
checkbox input "true"
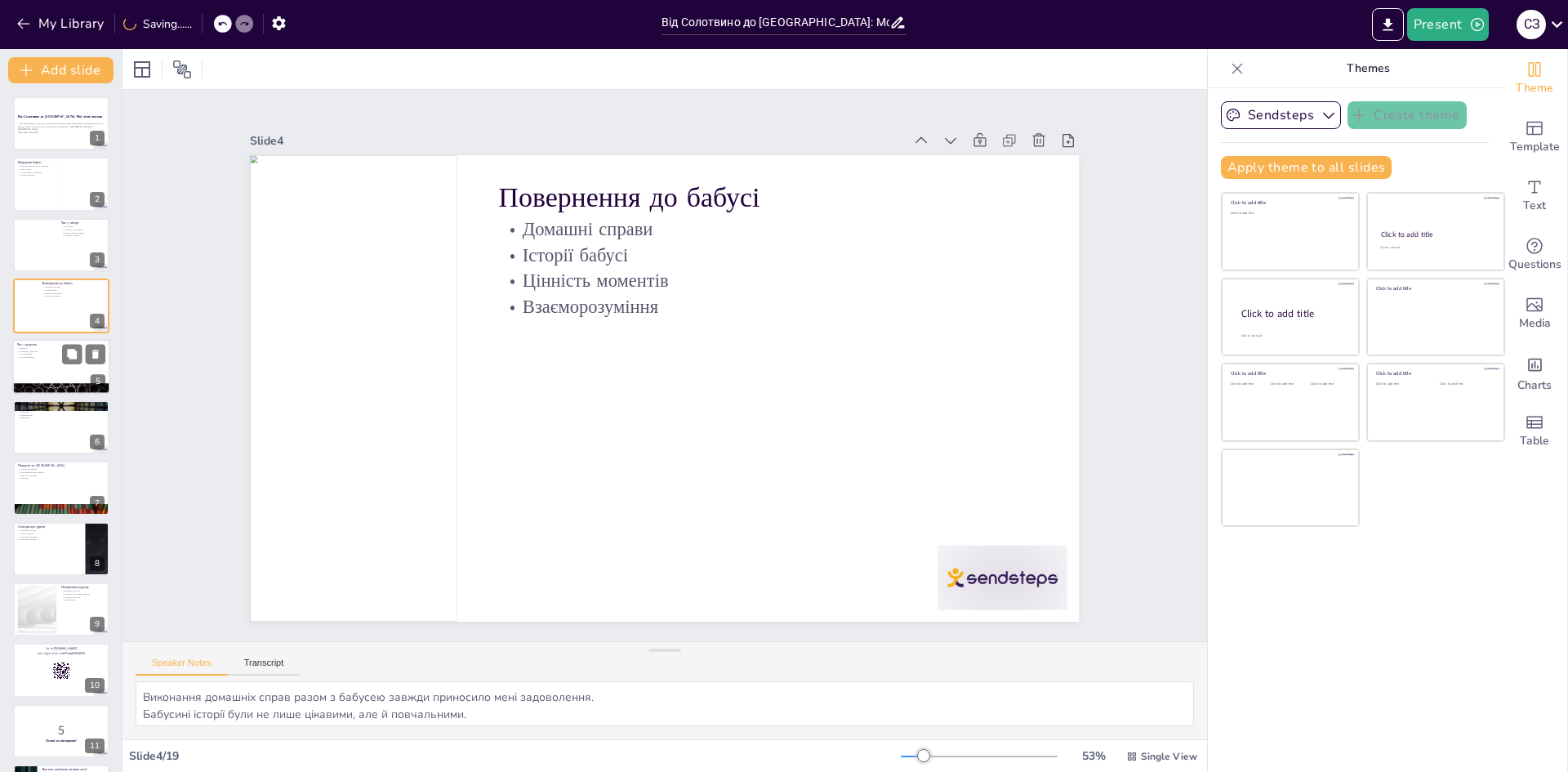
checkbox input "true"
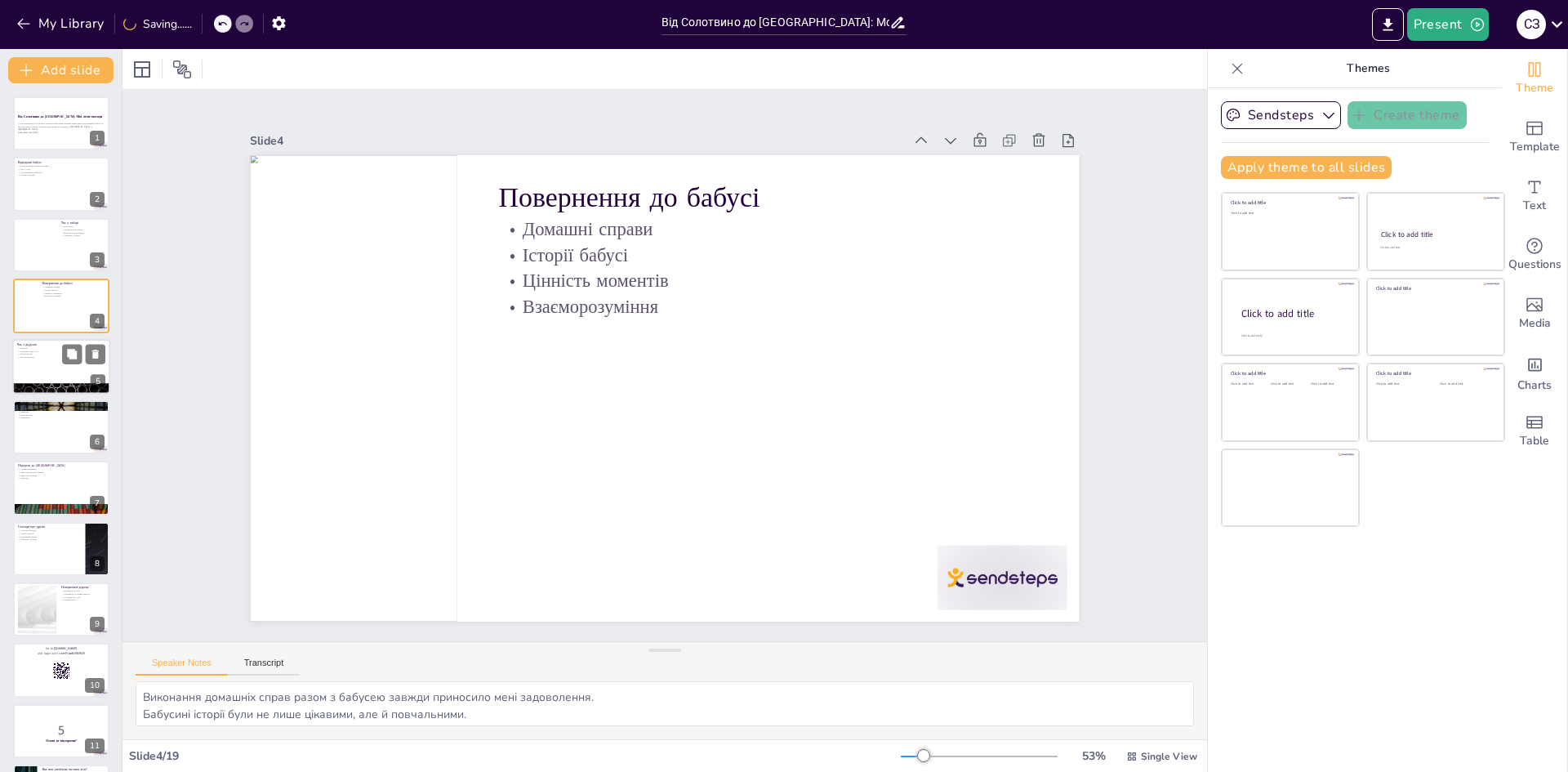
checkbox input "true"
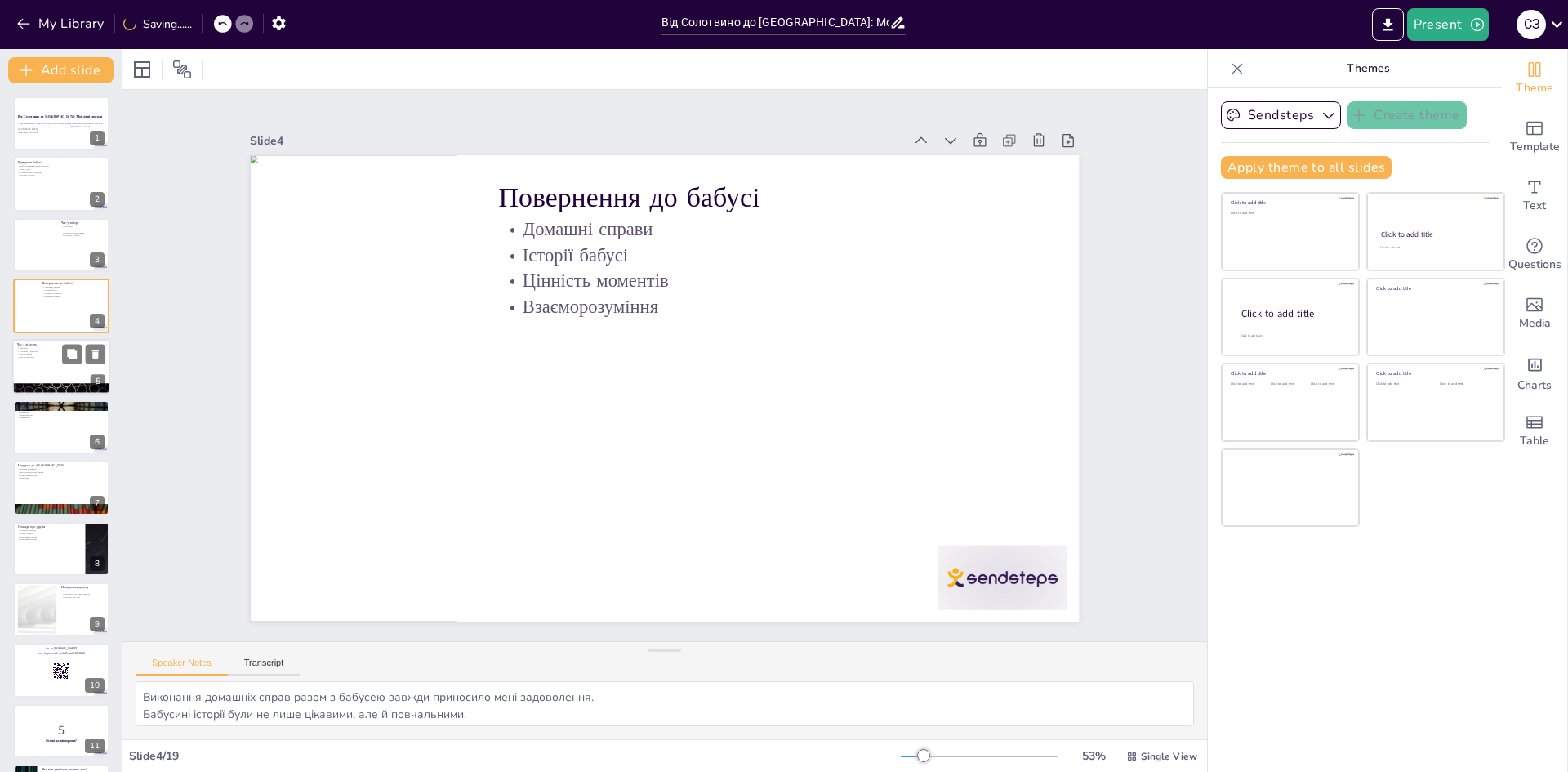
checkbox input "true"
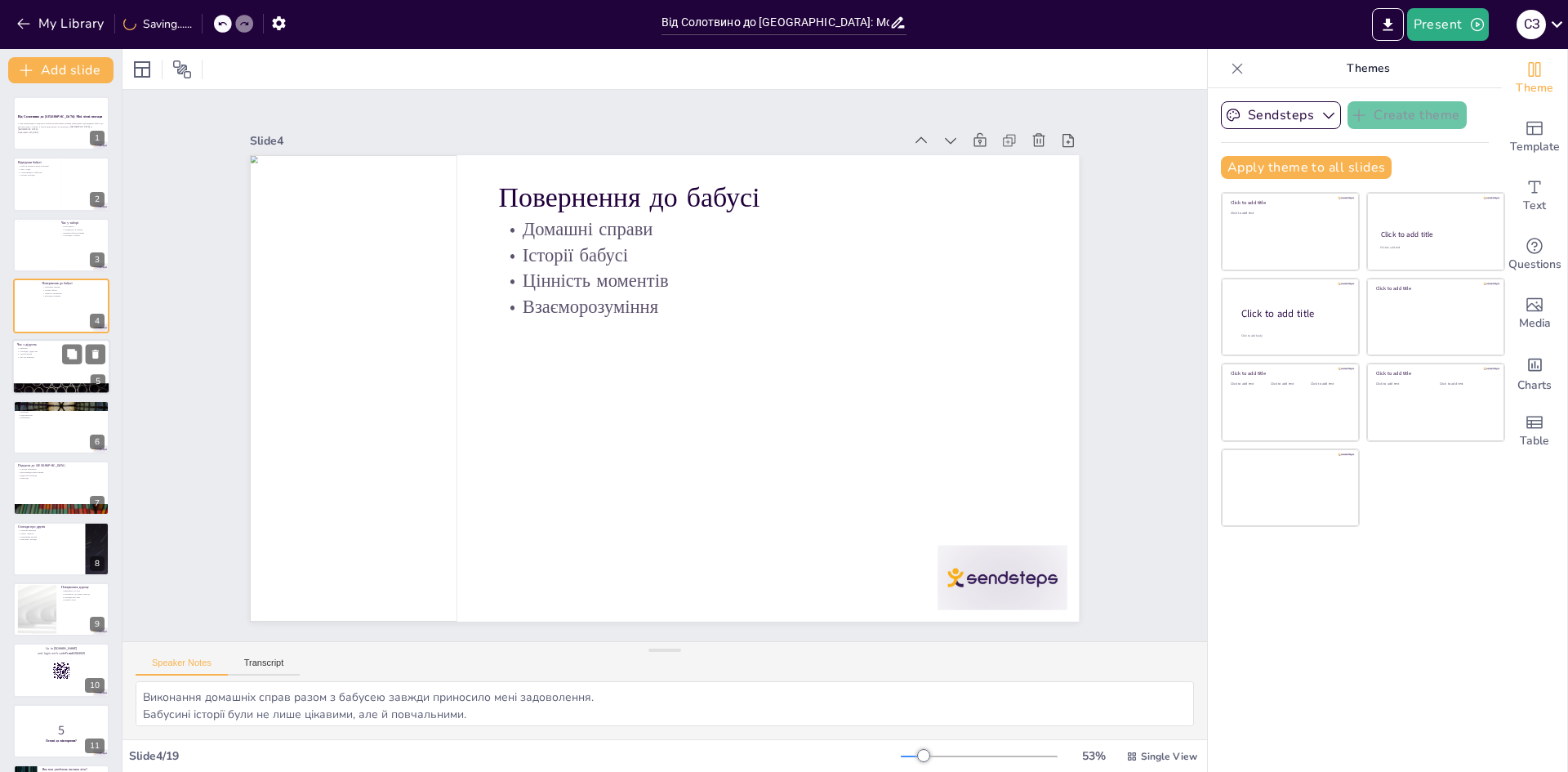
checkbox input "true"
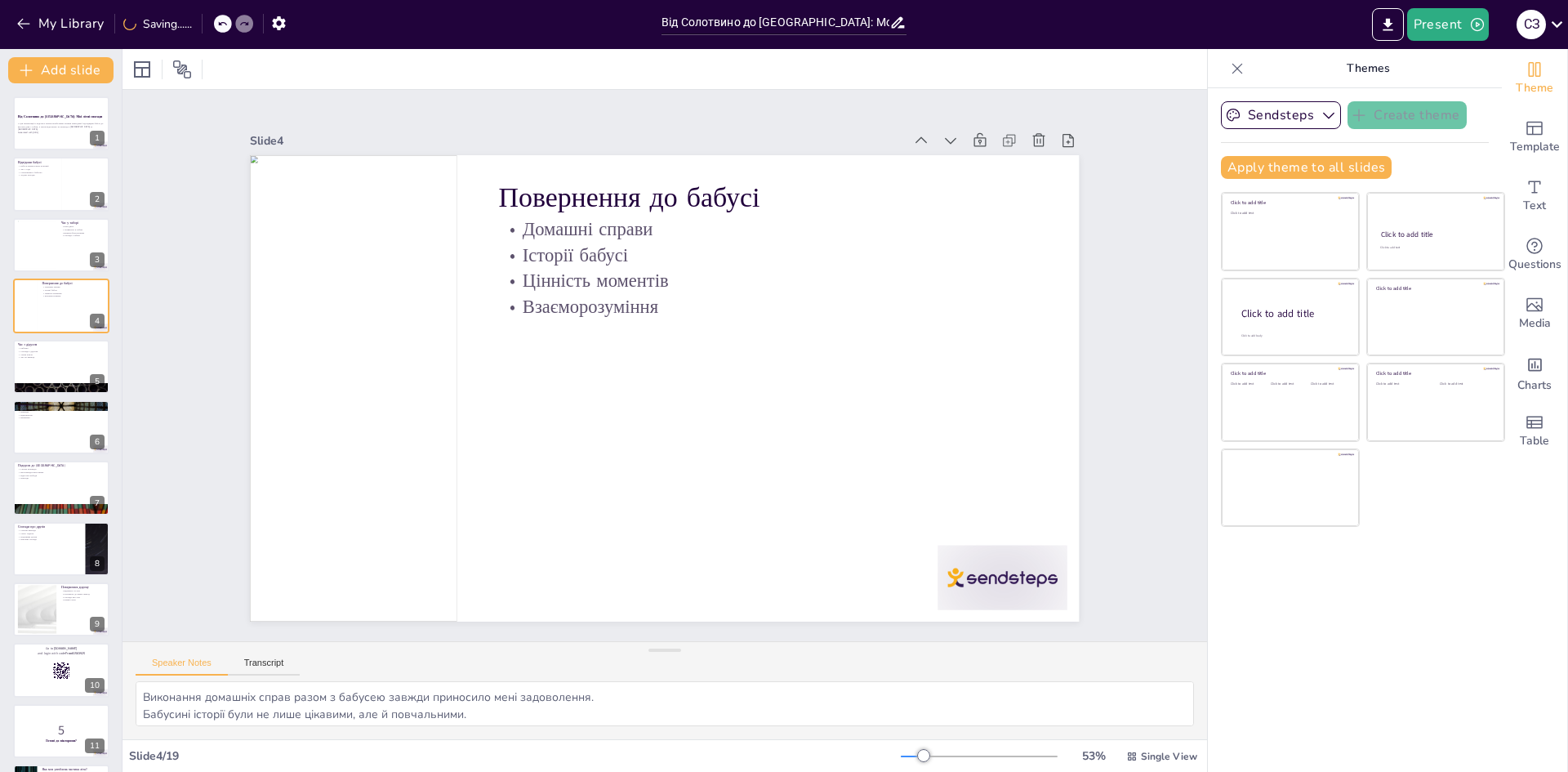
checkbox input "true"
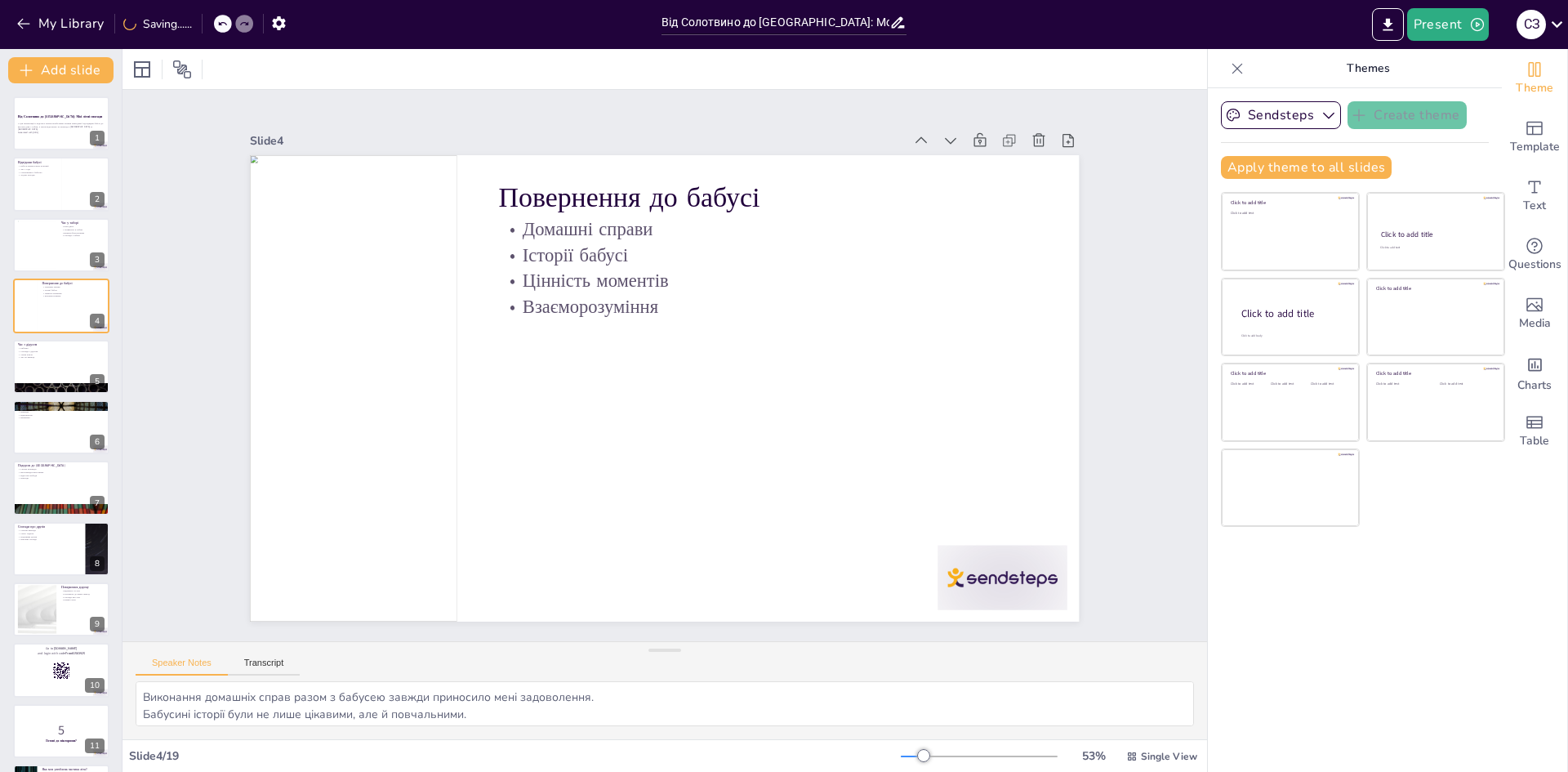
checkbox input "true"
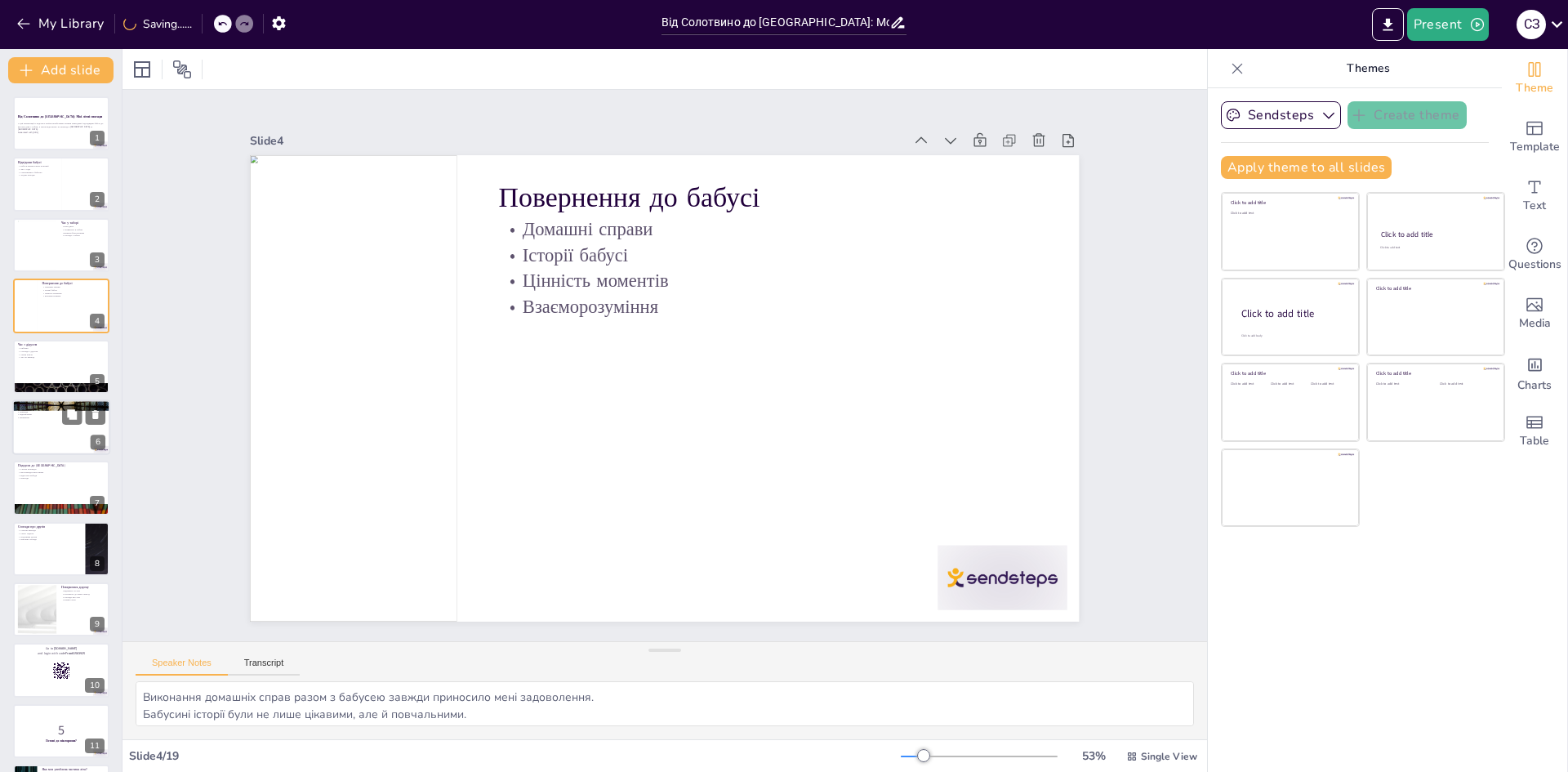
checkbox input "true"
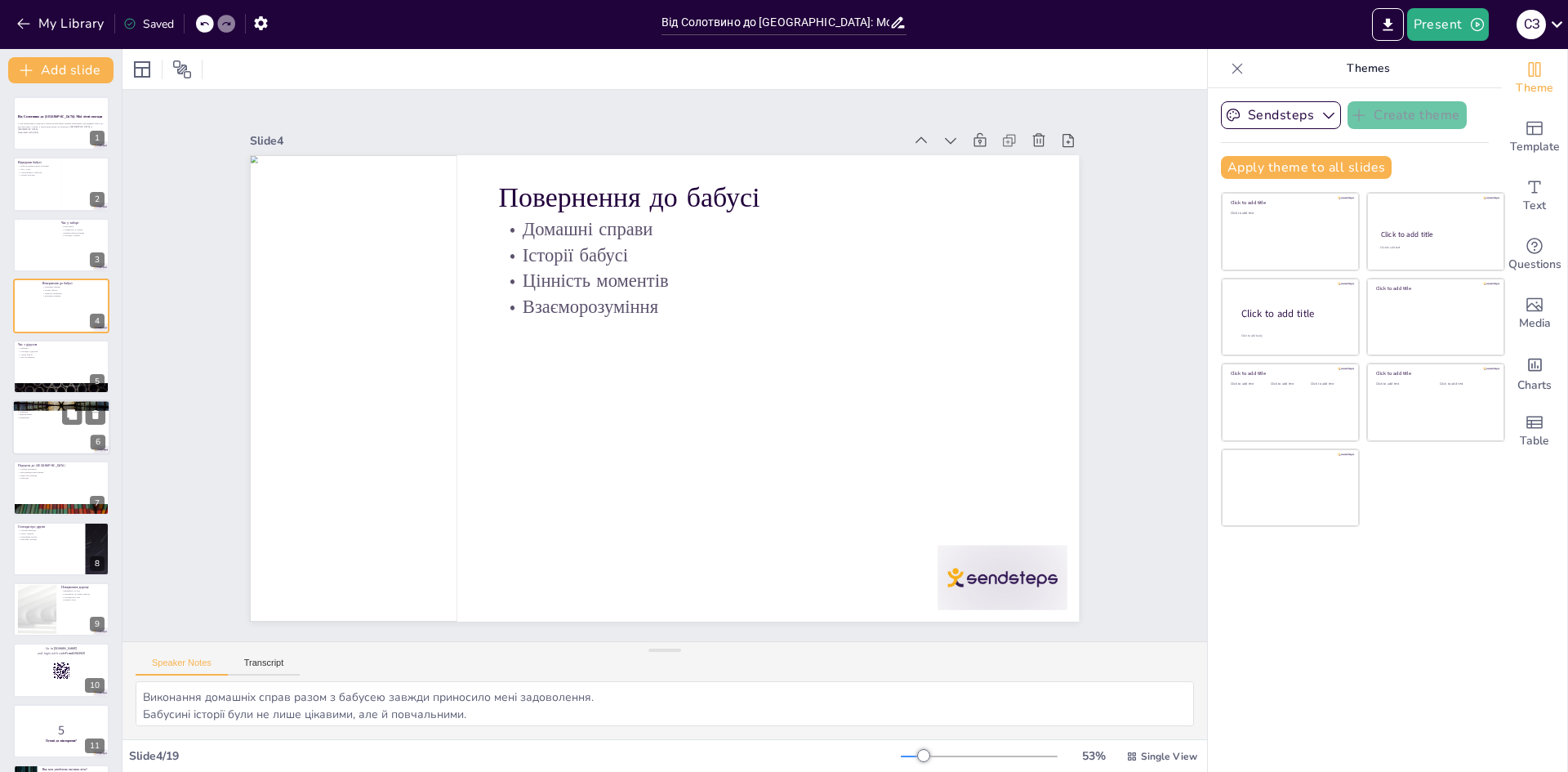
checkbox input "true"
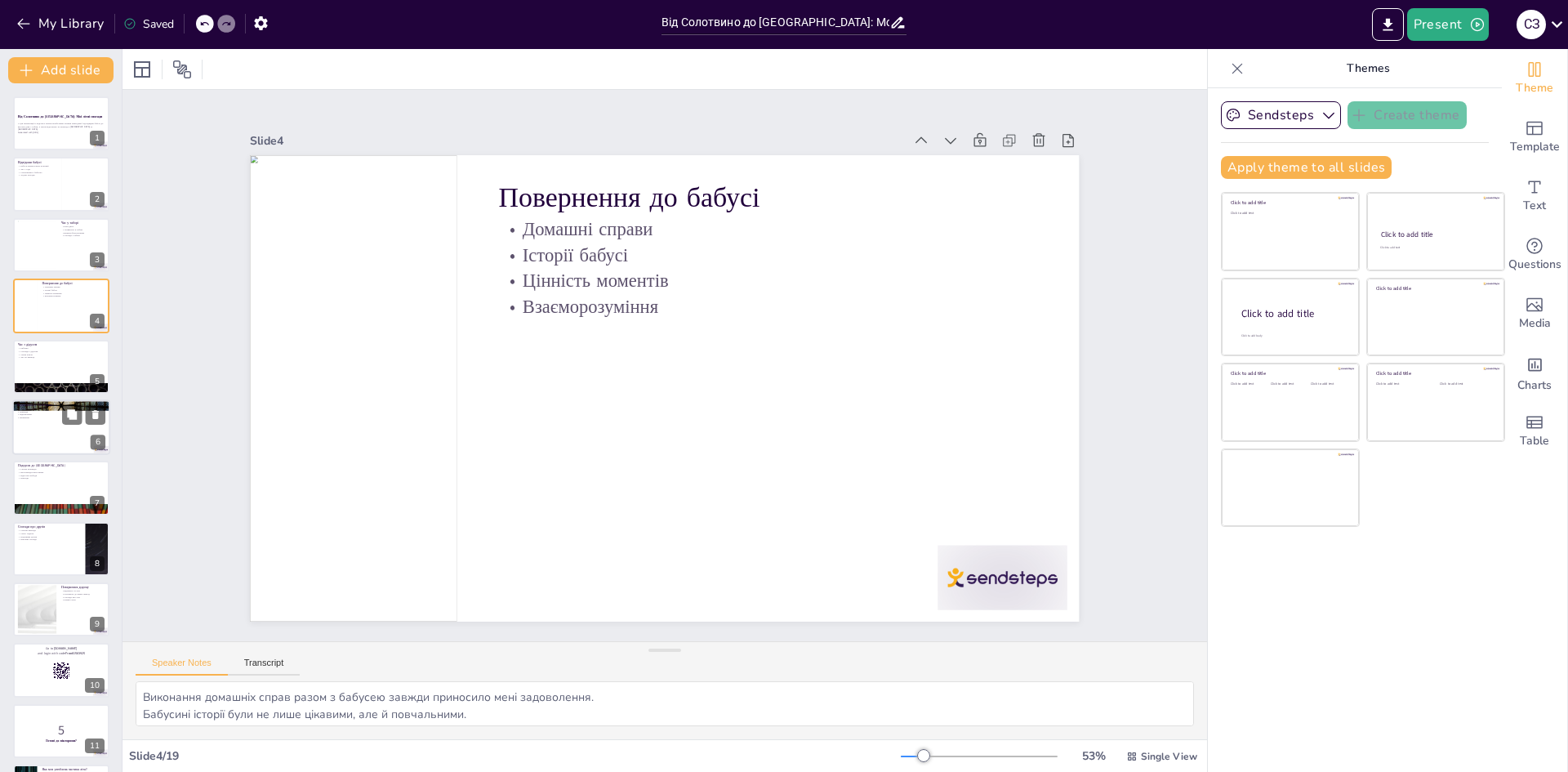
checkbox input "true"
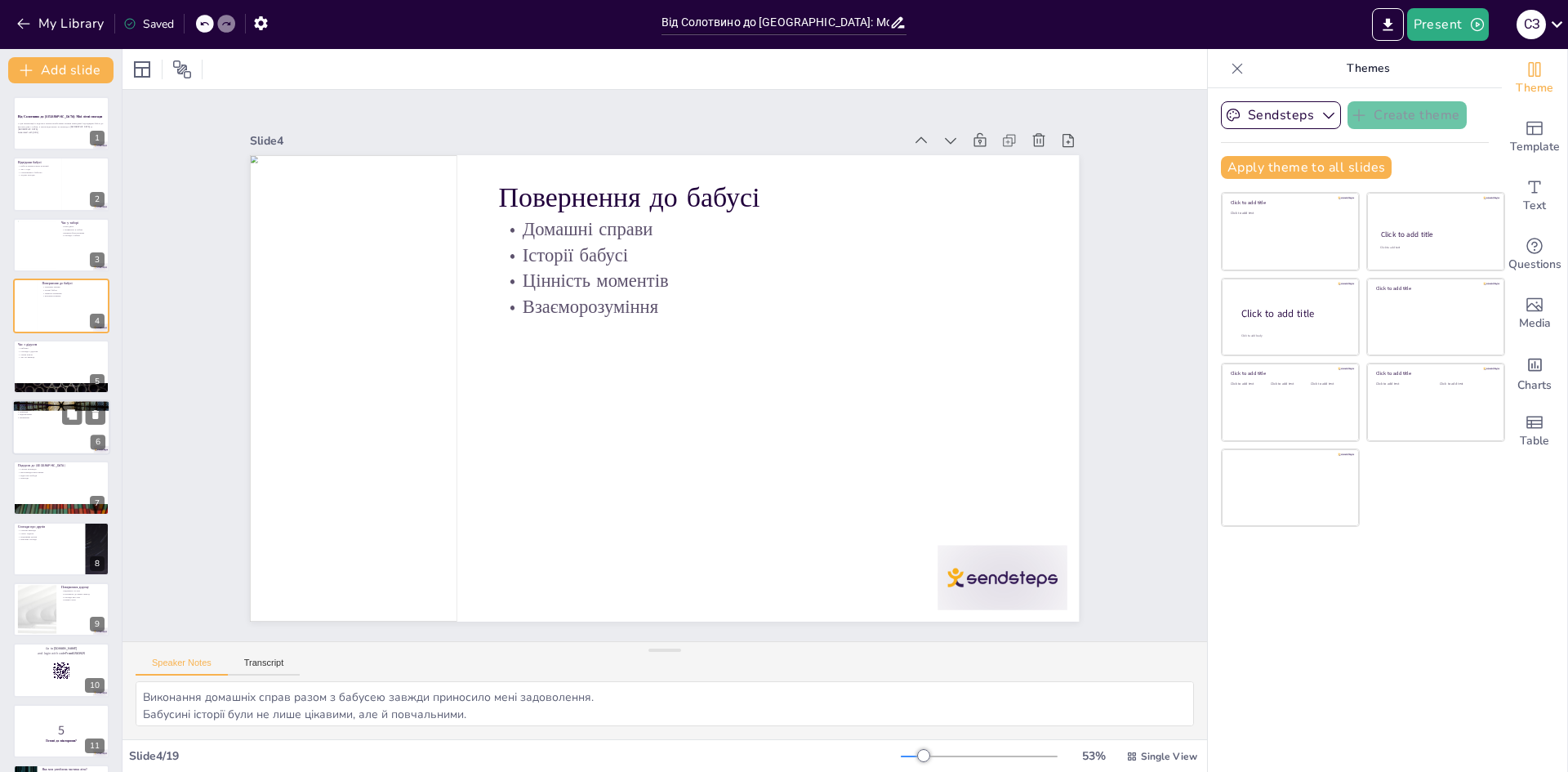
checkbox input "true"
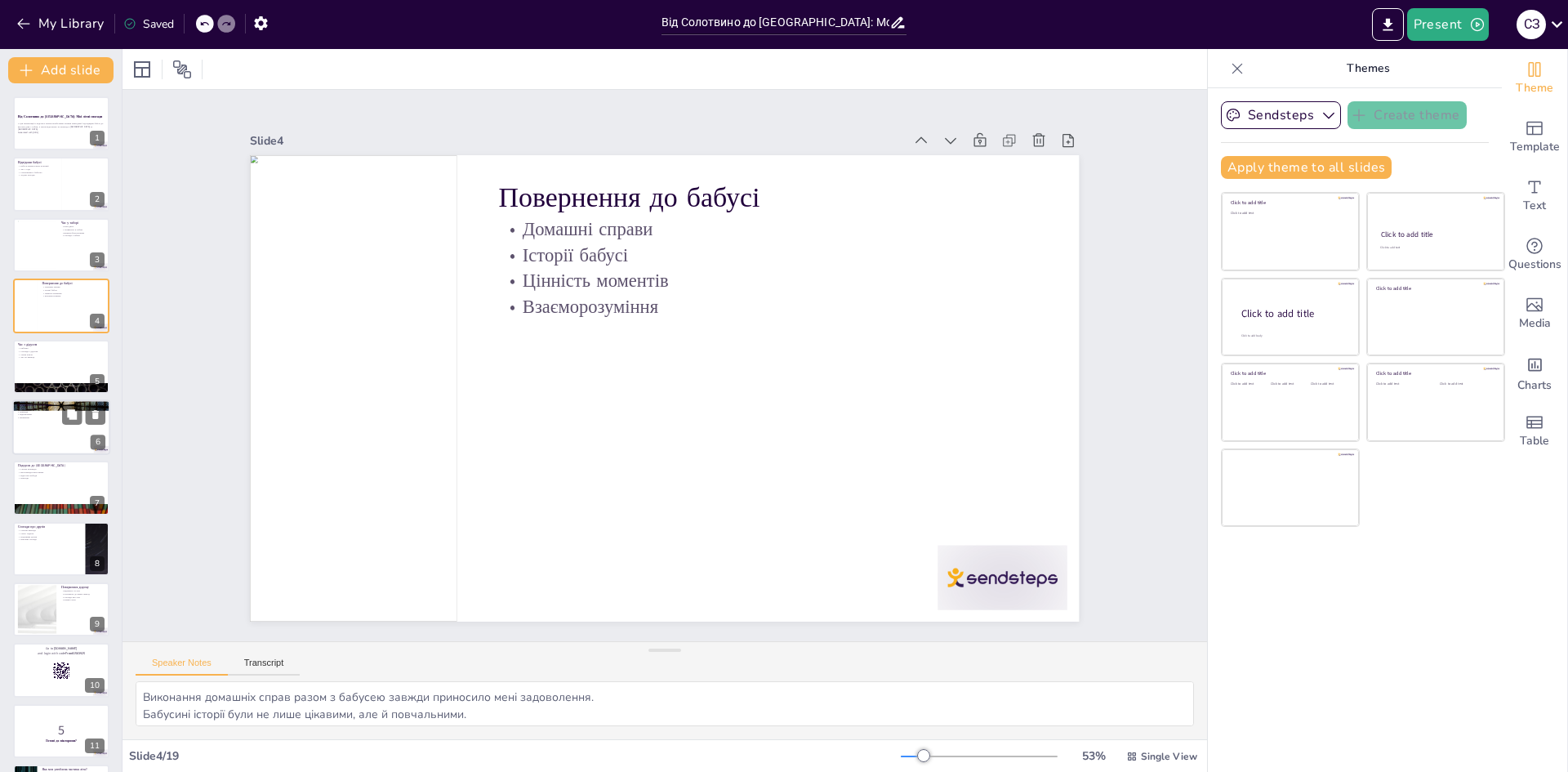
checkbox input "true"
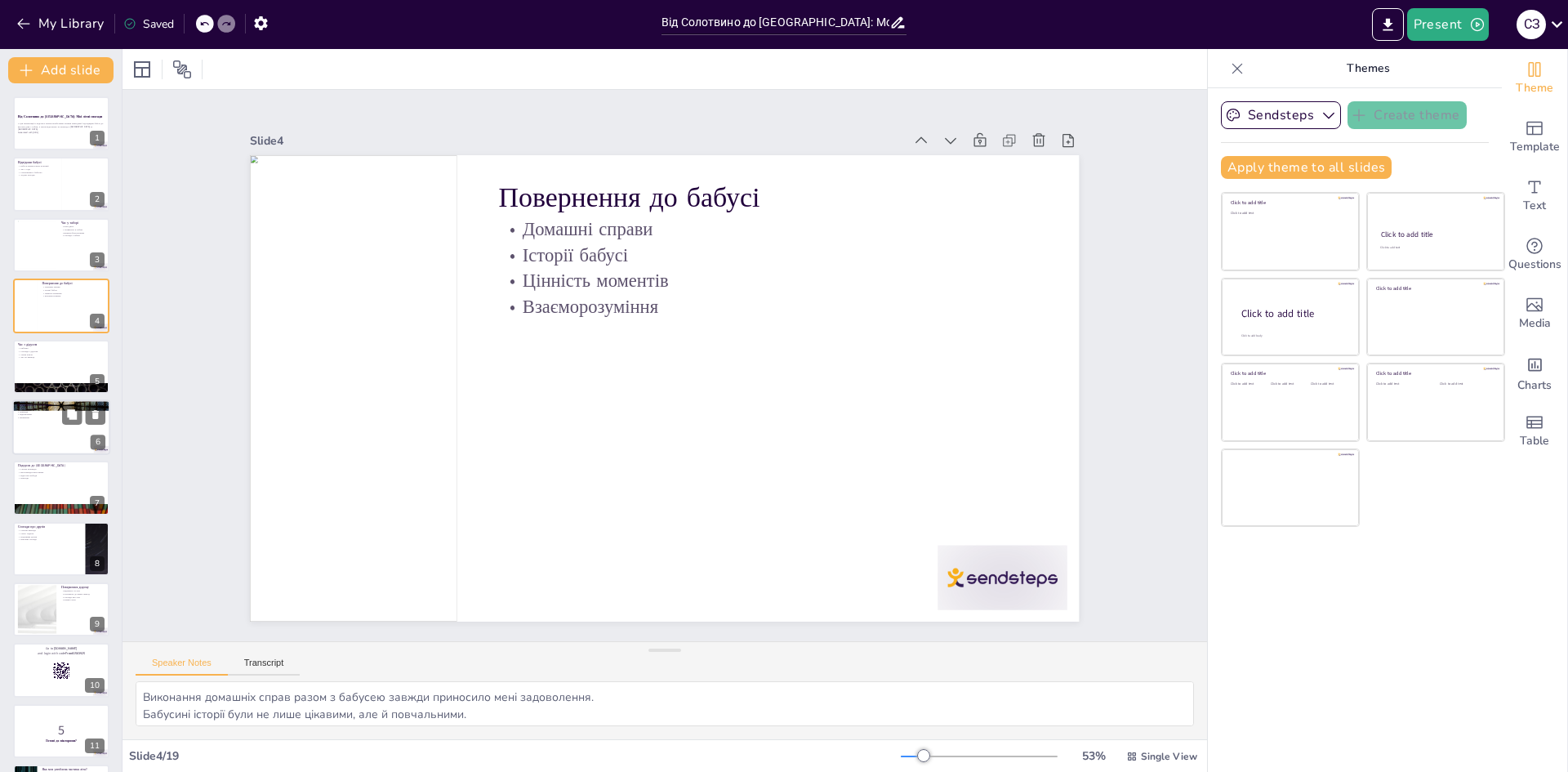
checkbox input "true"
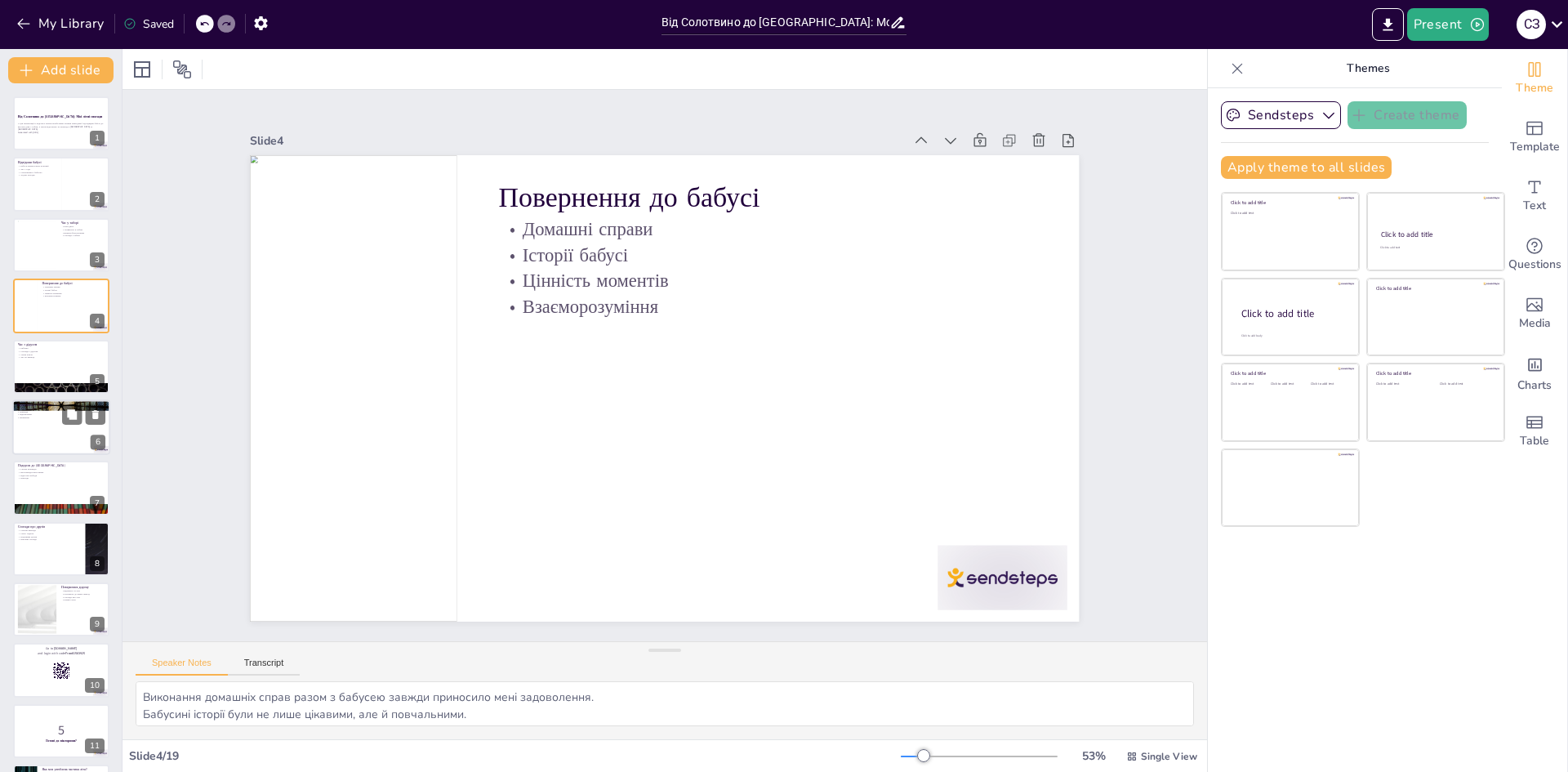
click at [38, 448] on div at bounding box center [61, 427] width 98 height 56
type textarea "Це був чудовий досвід, який я ніколи не забуду. Природа Солотвино була просто в…"
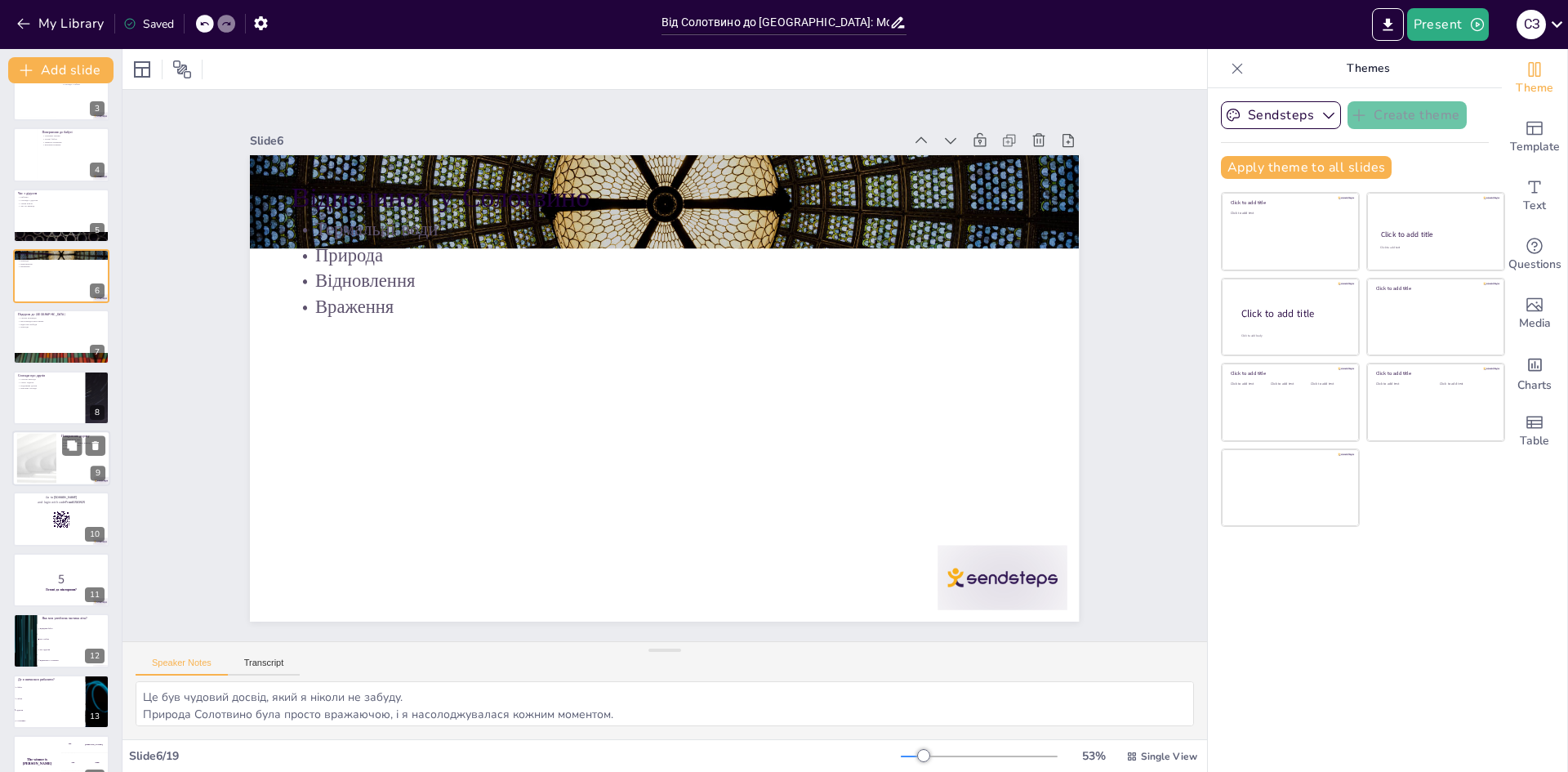
scroll to position [163, 0]
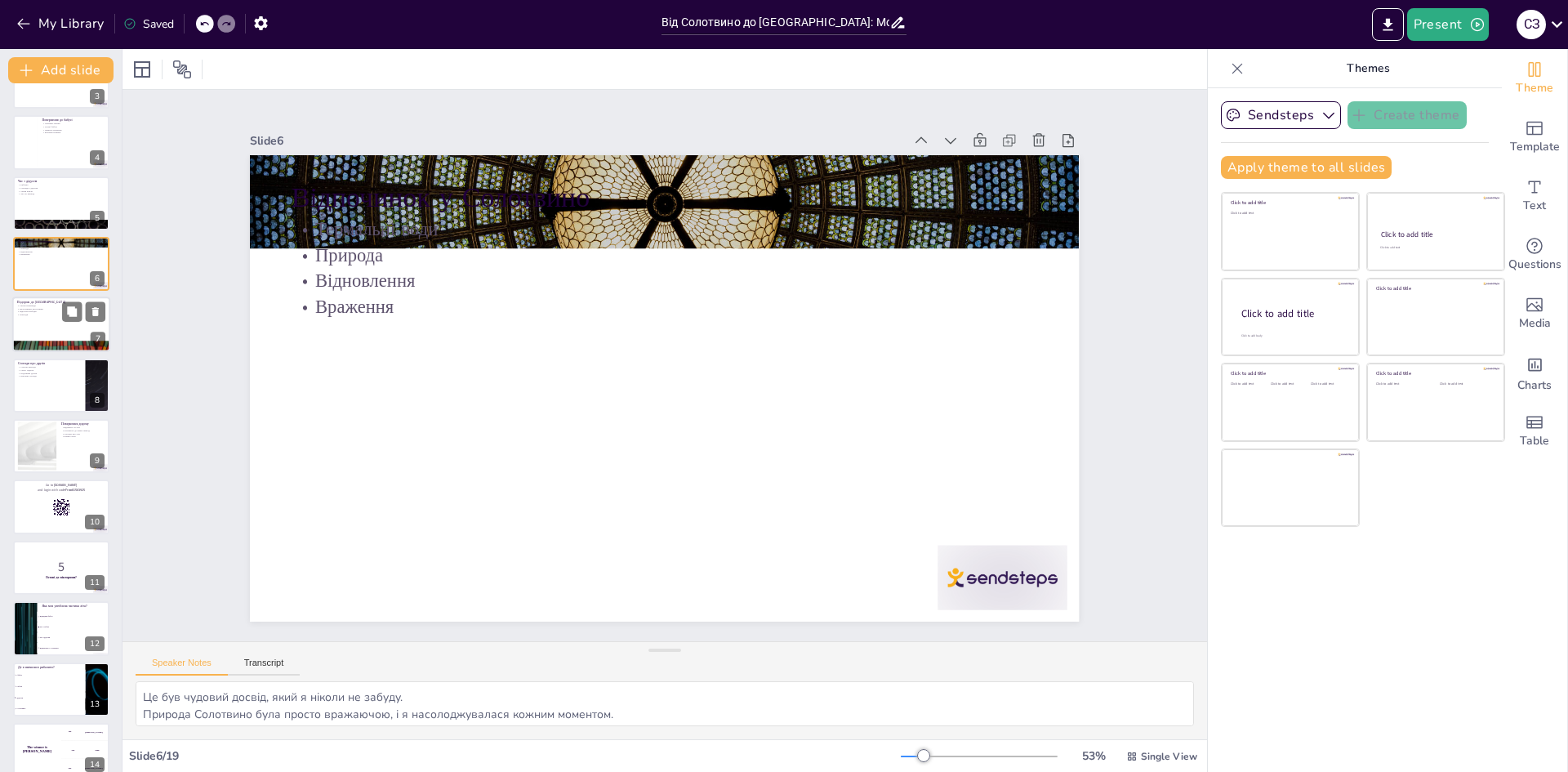
click at [37, 319] on div at bounding box center [61, 325] width 98 height 56
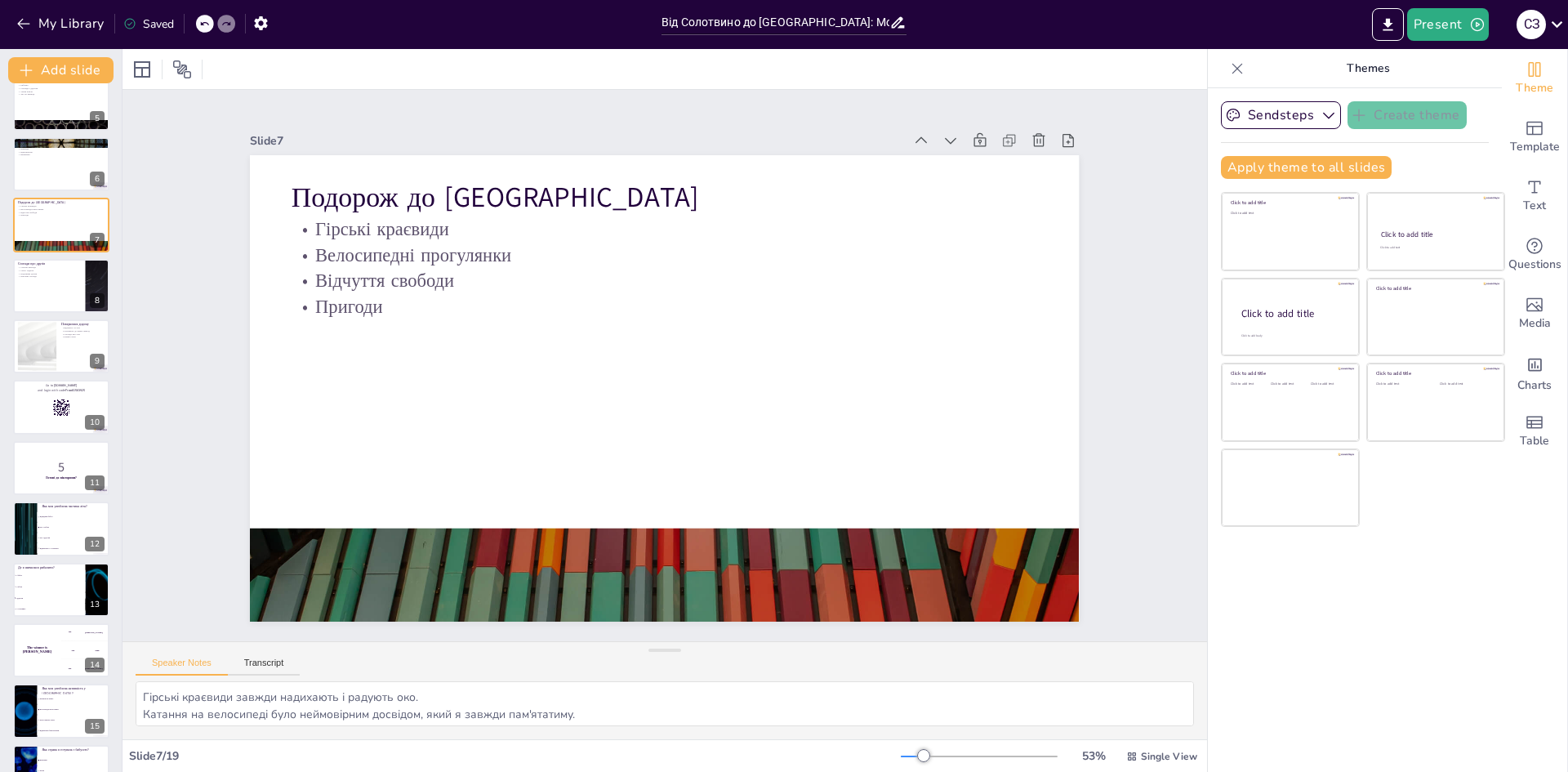
scroll to position [224, 0]
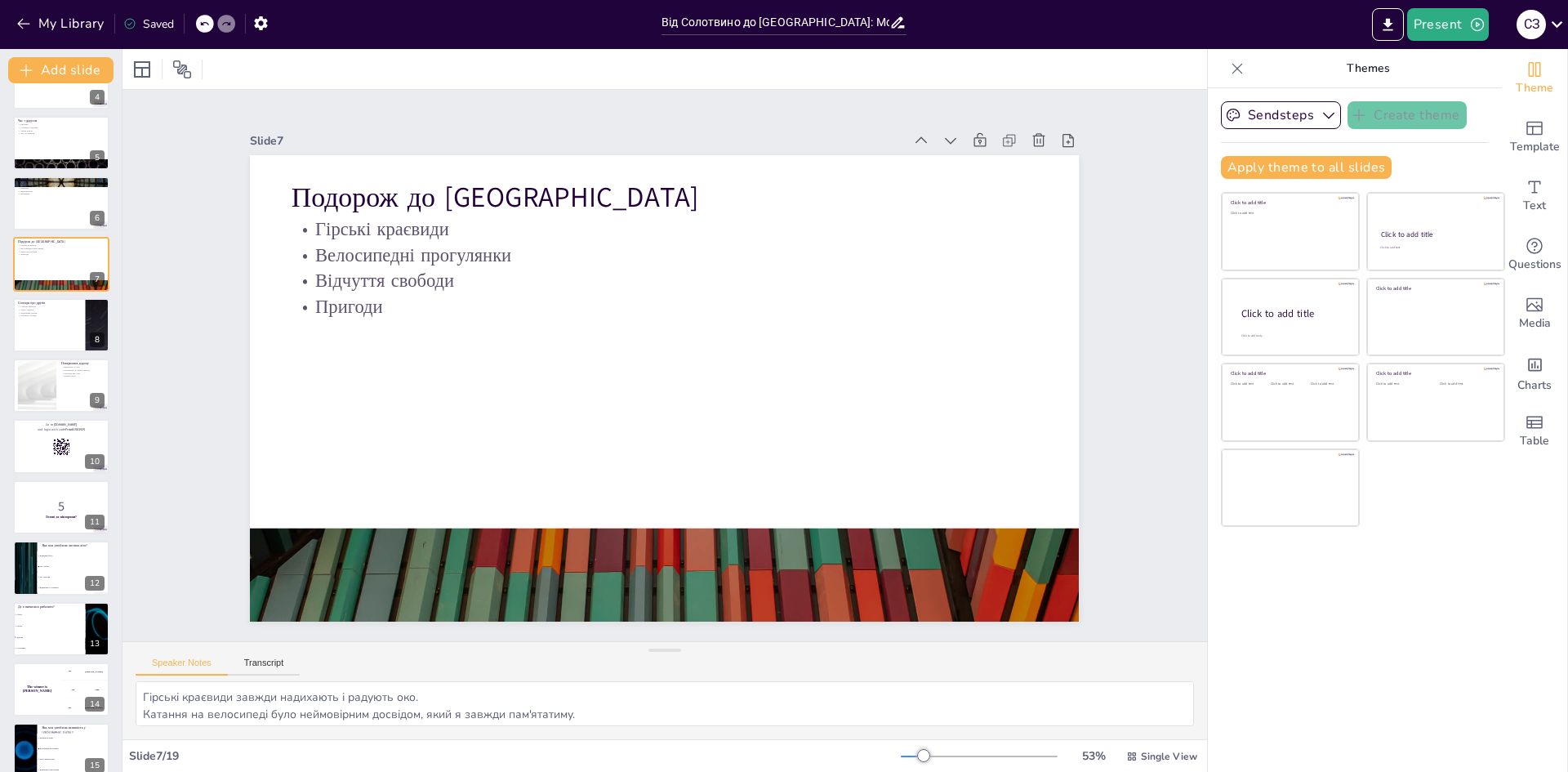
click at [48, 353] on div "Від Солотвино до [GEOGRAPHIC_DATA]: Мої літні спогади У цій презентації я поділ…" at bounding box center [61, 446] width 121 height 1148
click at [62, 350] on div at bounding box center [61, 325] width 98 height 56
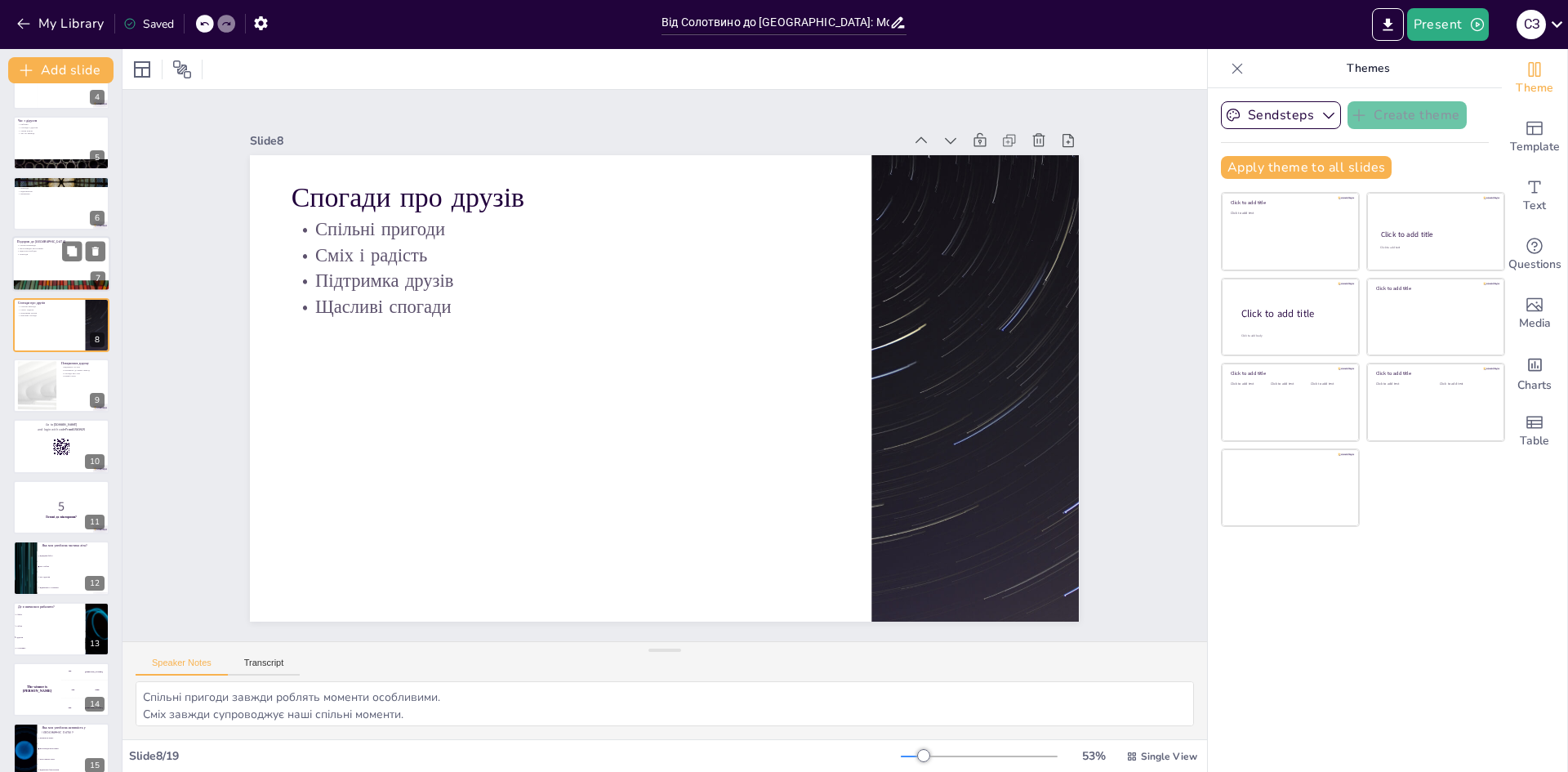
scroll to position [121, 0]
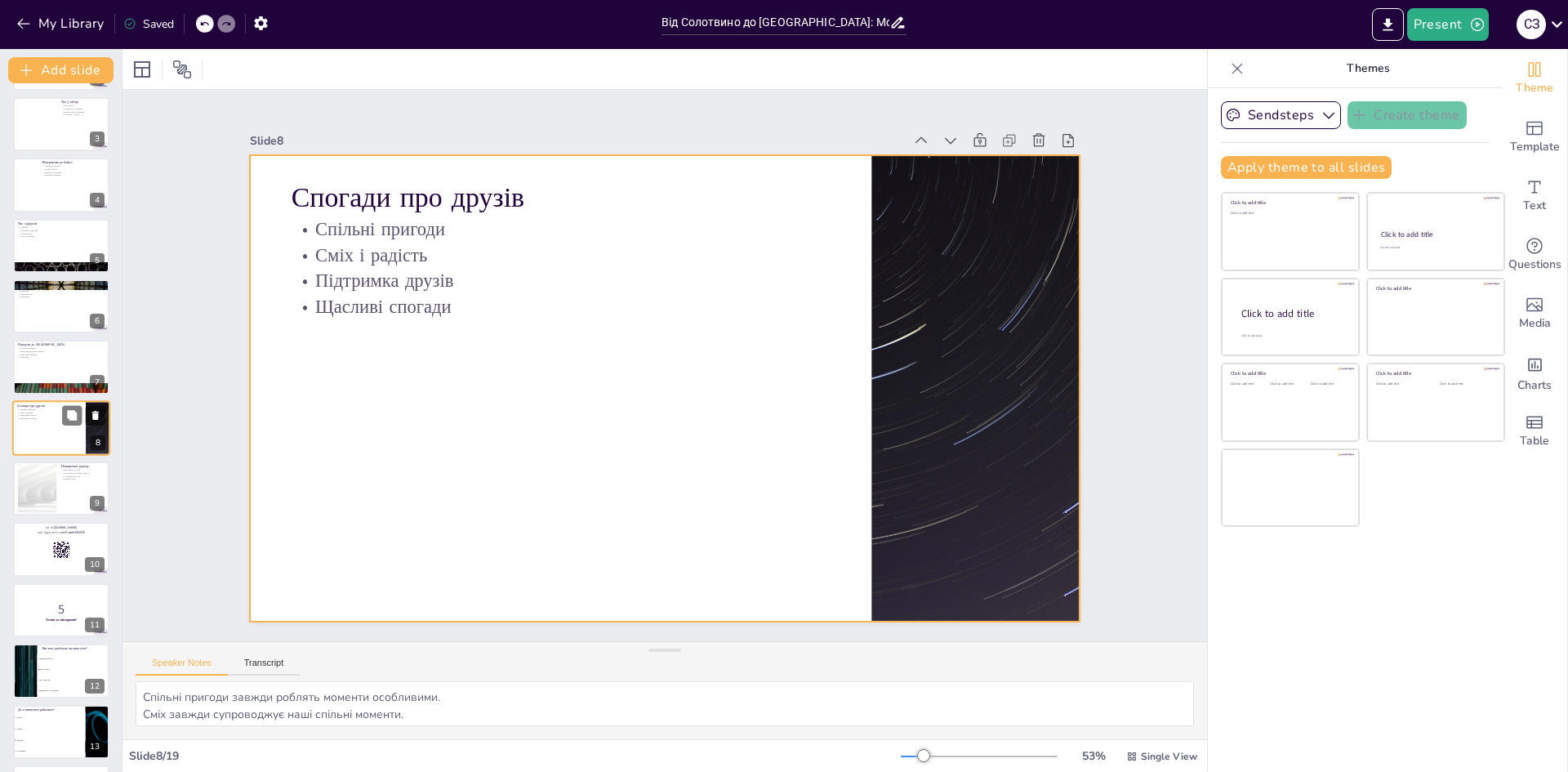
click at [35, 429] on div at bounding box center [61, 428] width 98 height 56
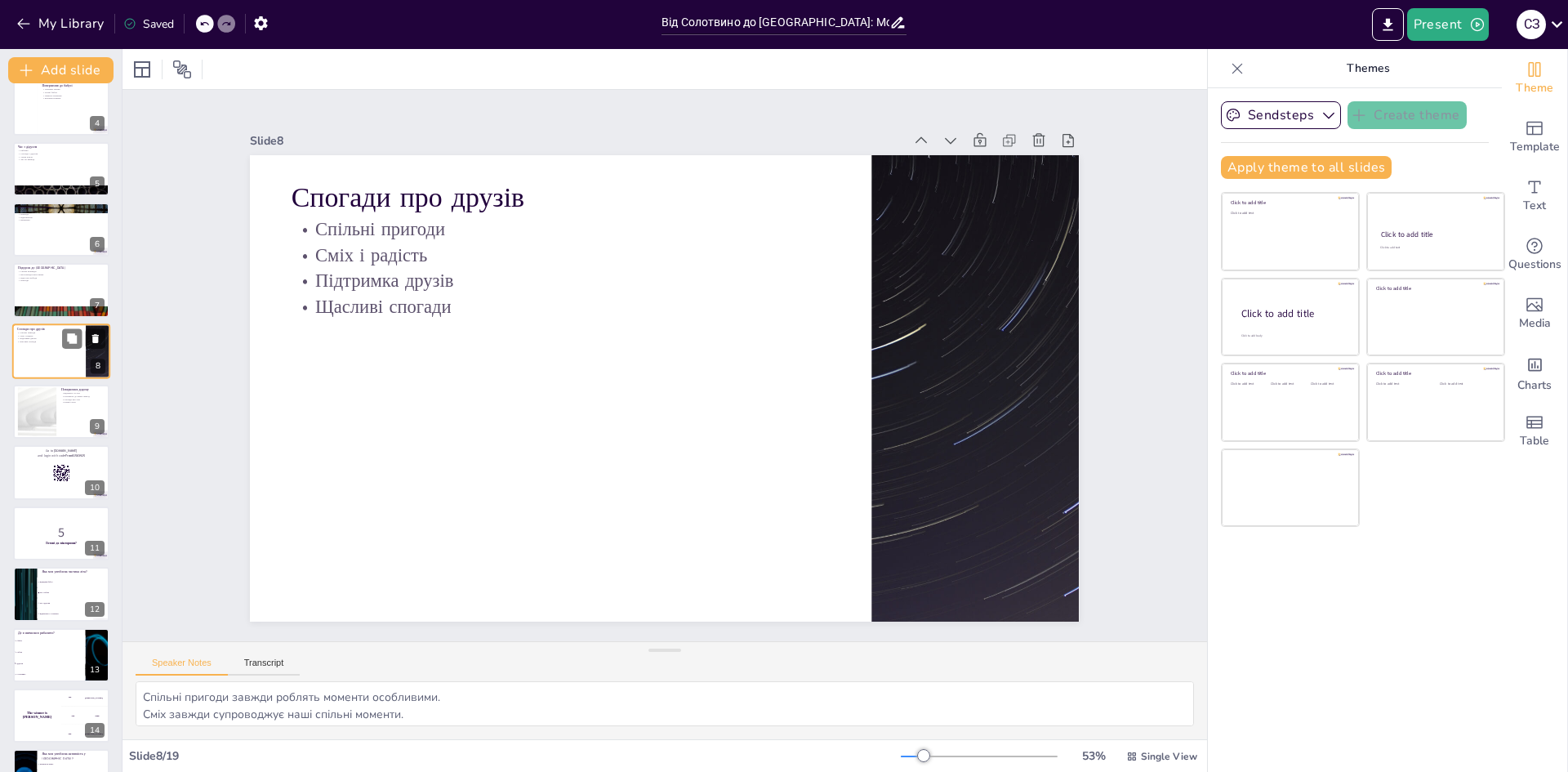
scroll to position [284, 0]
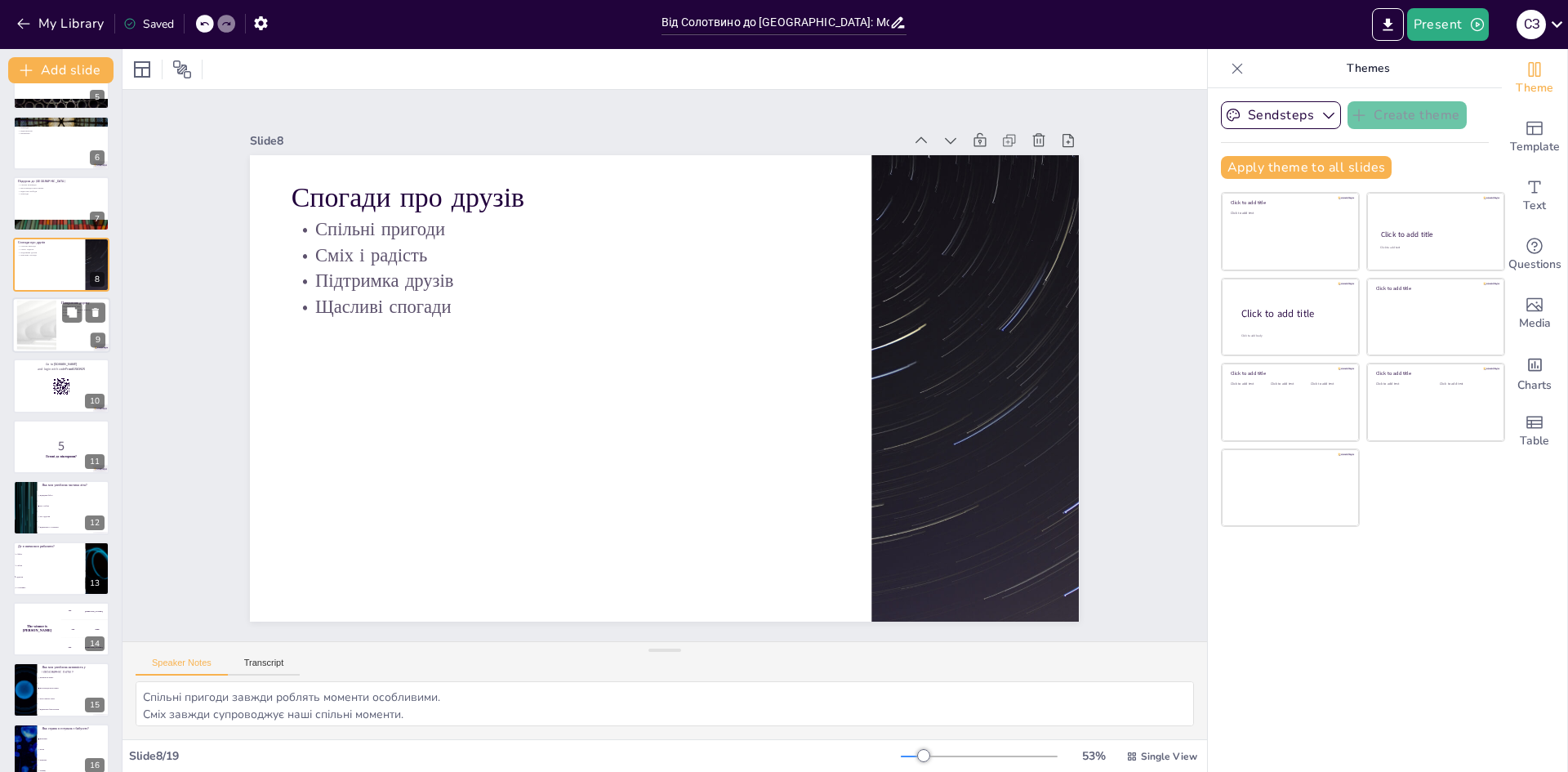
click at [46, 343] on div at bounding box center [36, 325] width 88 height 50
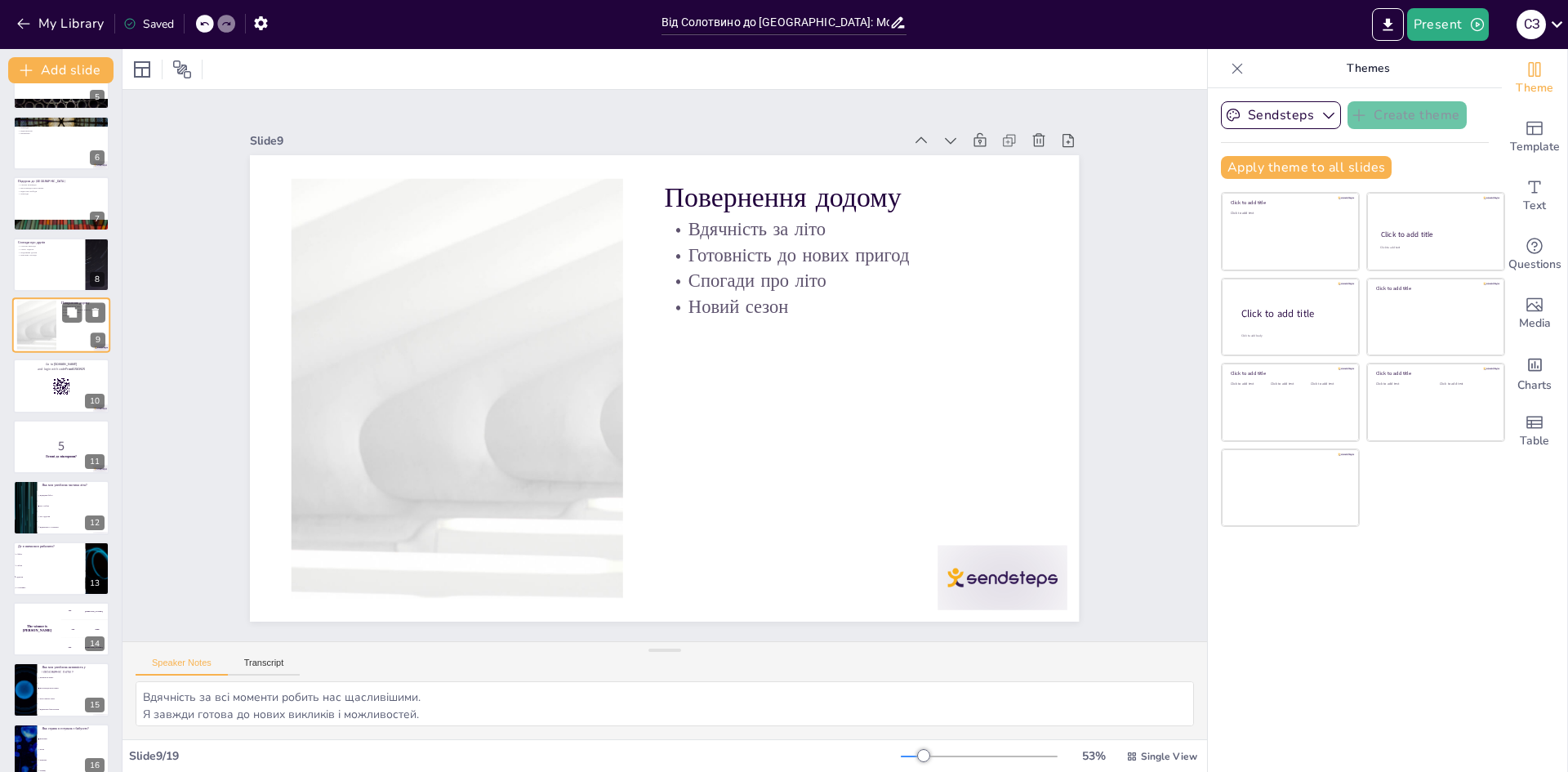
scroll to position [182, 0]
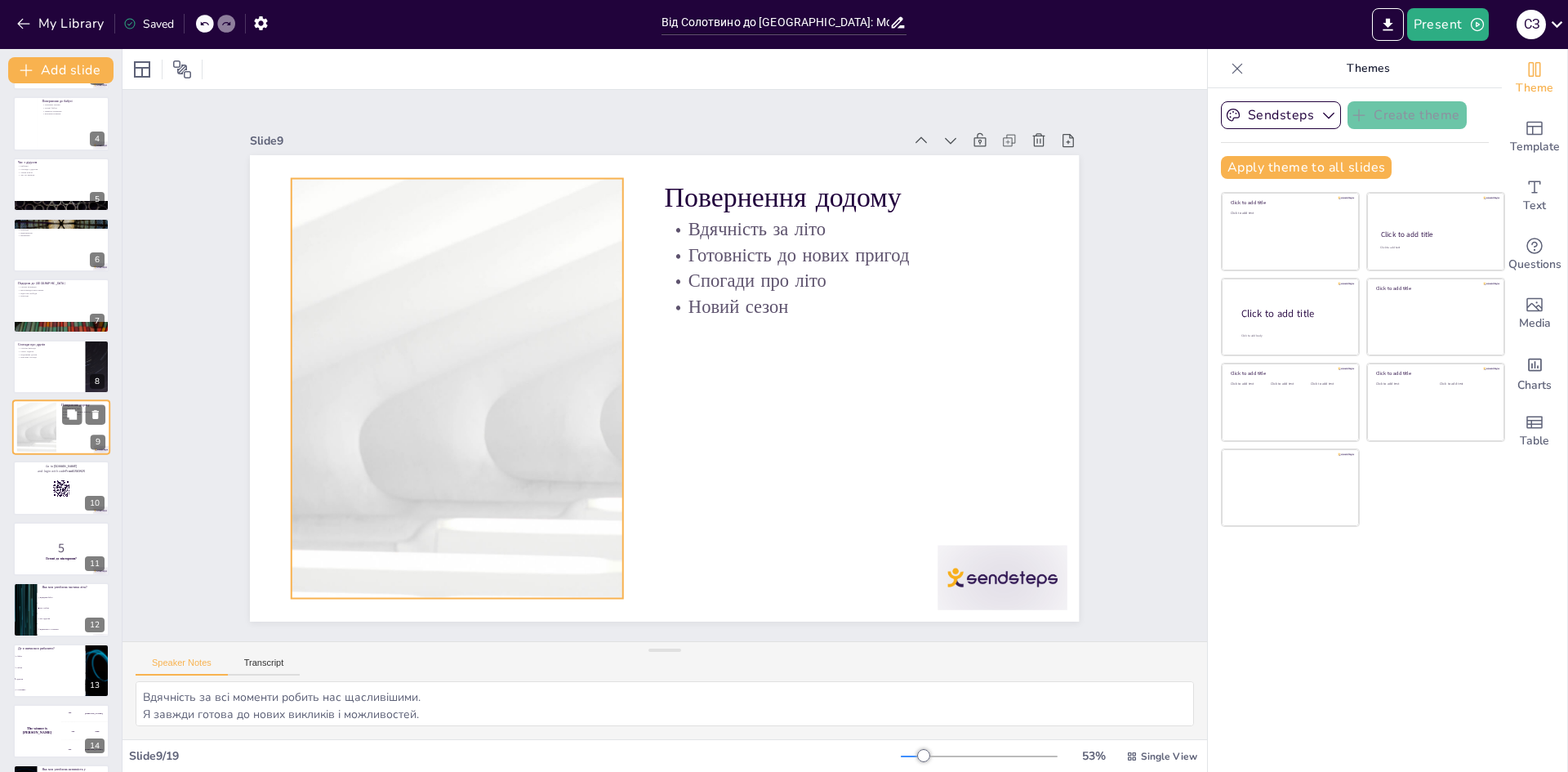
click at [54, 417] on div at bounding box center [36, 428] width 88 height 50
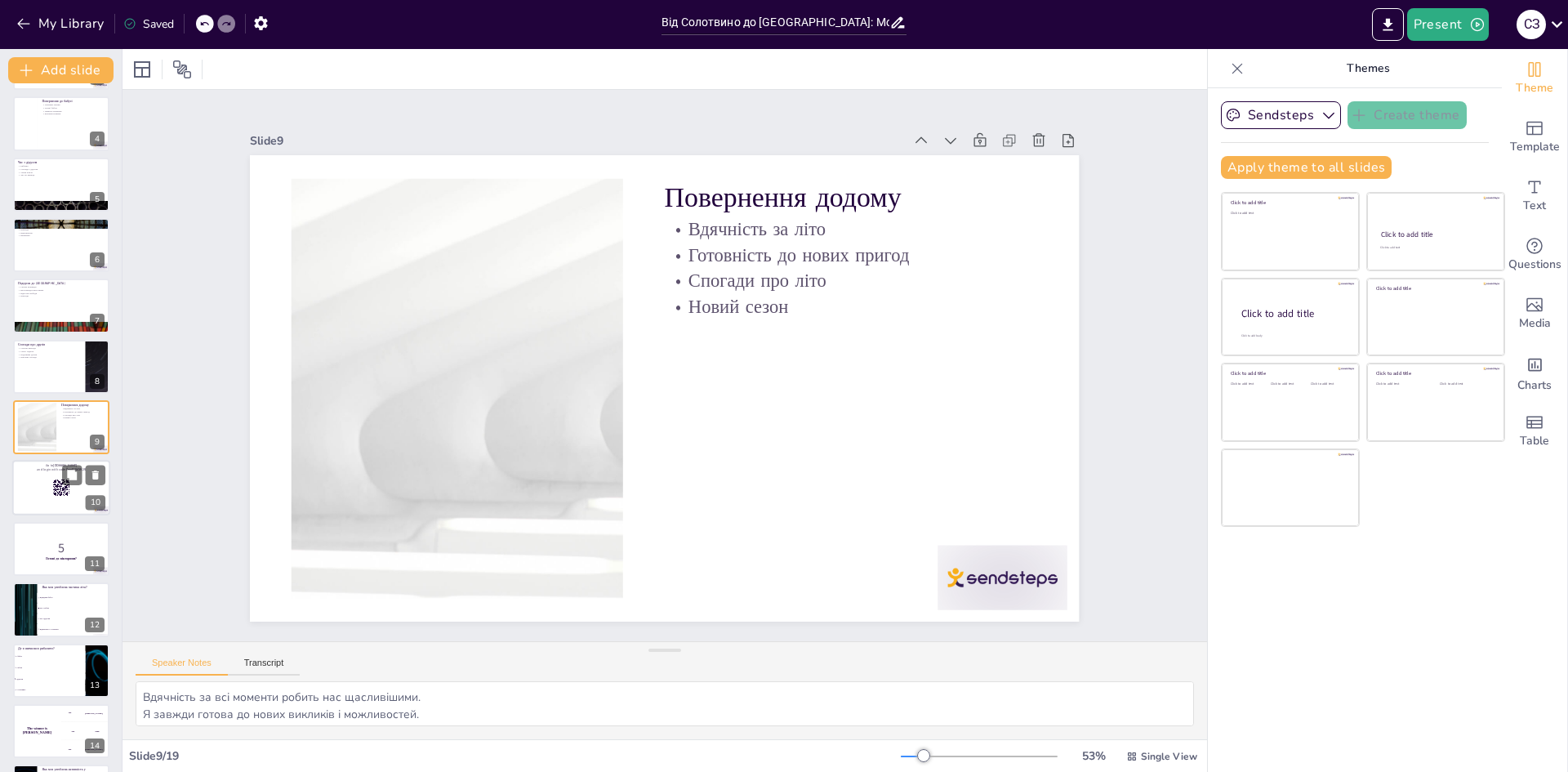
click at [45, 474] on div at bounding box center [61, 488] width 98 height 56
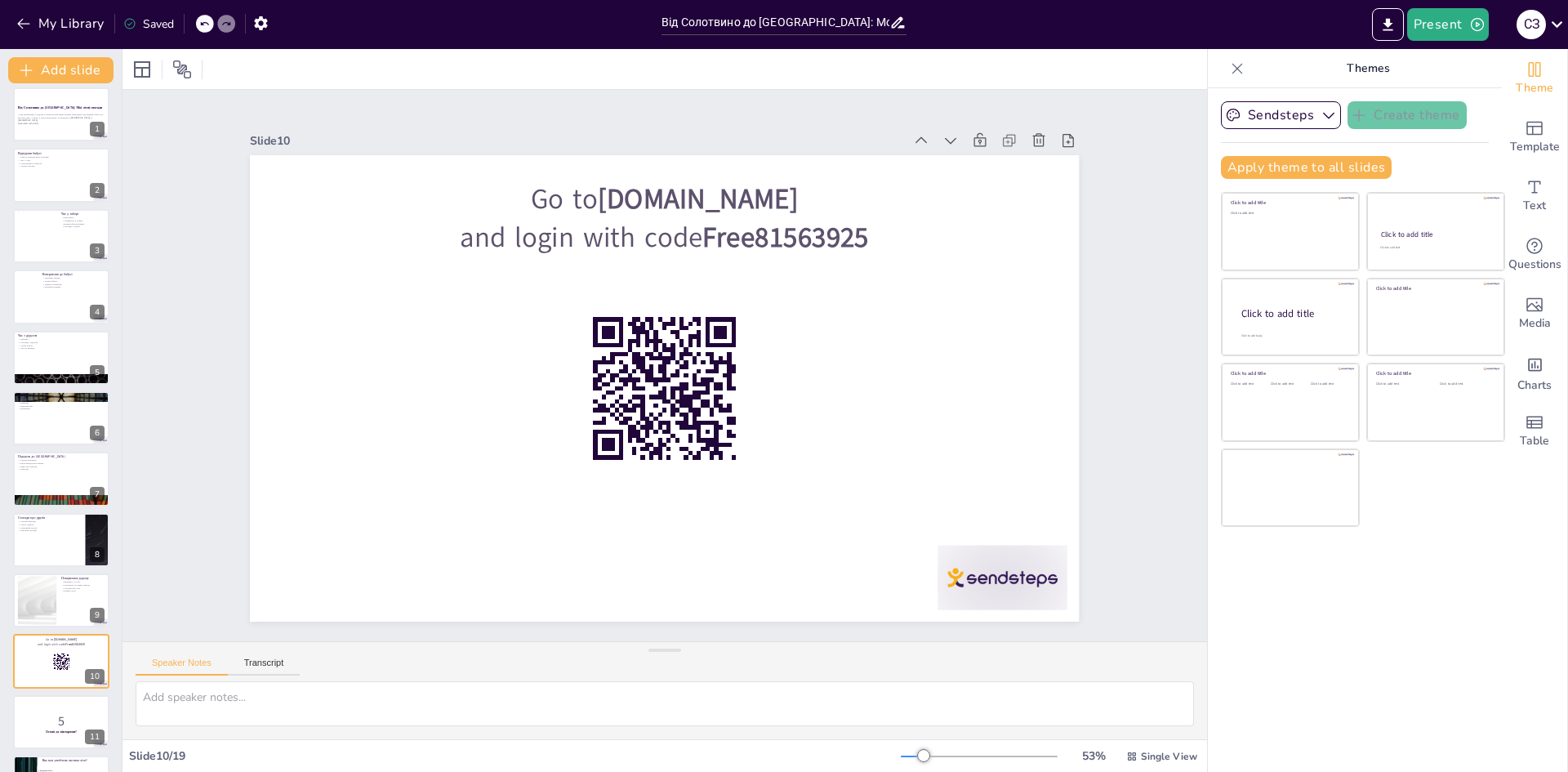
scroll to position [0, 0]
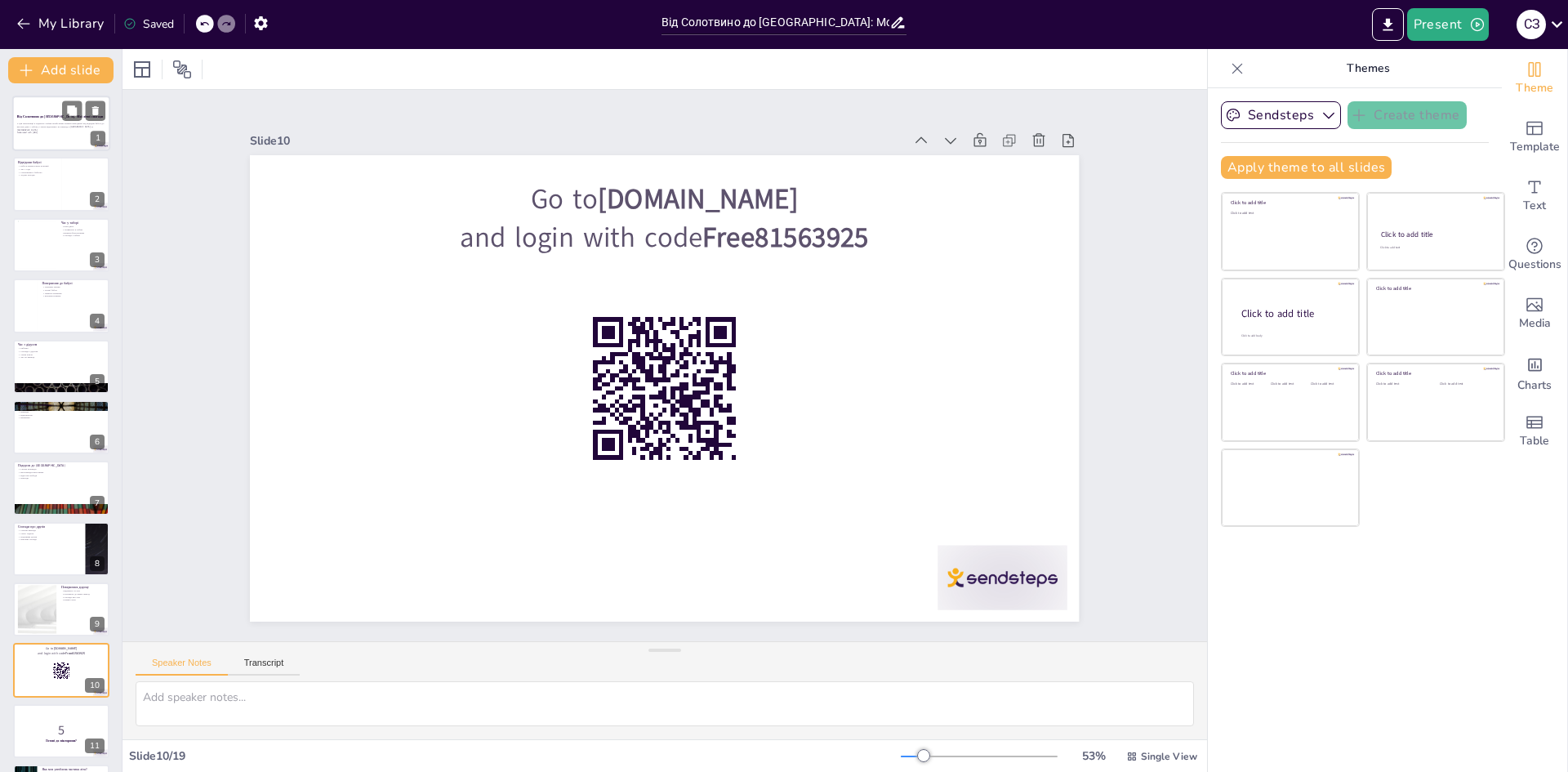
click at [56, 132] on p "Generated with [URL]" at bounding box center [61, 134] width 88 height 3
